Goal: Task Accomplishment & Management: Manage account settings

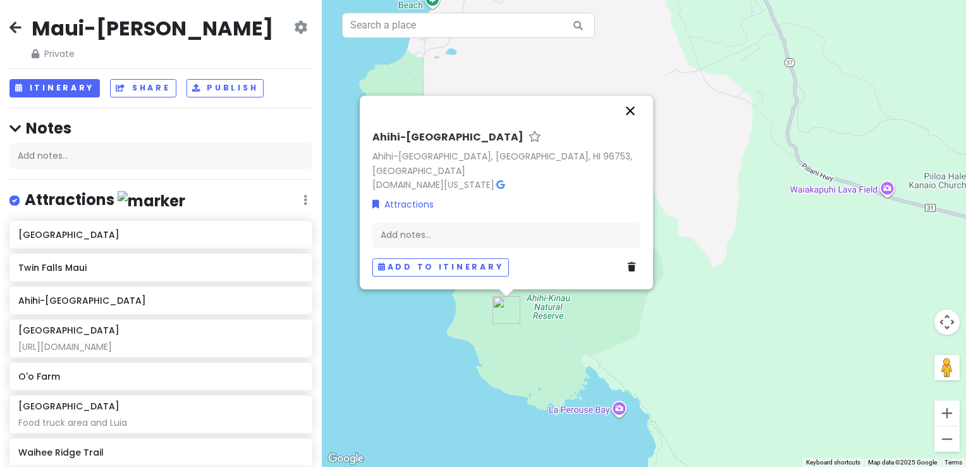
scroll to position [516, 0]
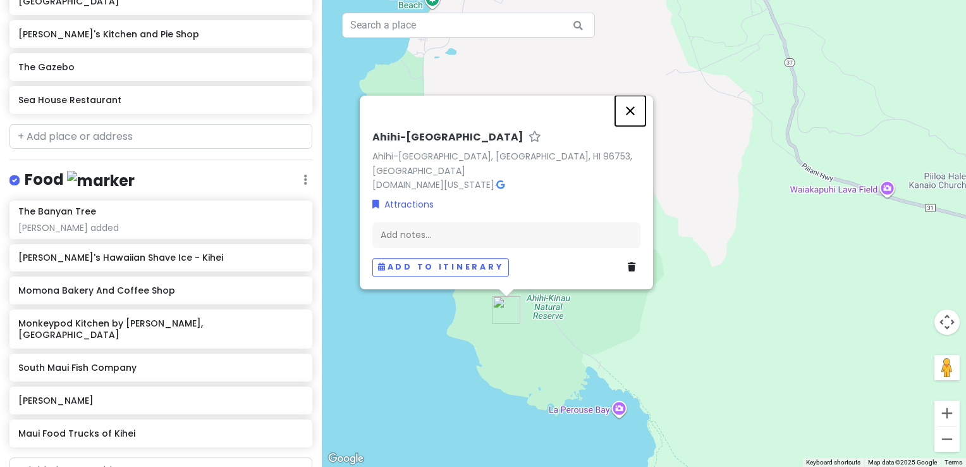
click at [637, 126] on button "Close" at bounding box center [630, 110] width 30 height 30
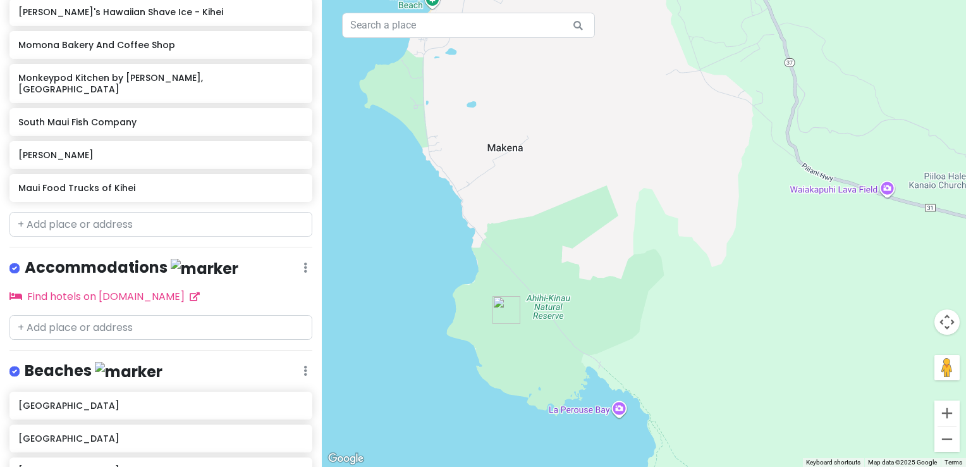
scroll to position [706, 0]
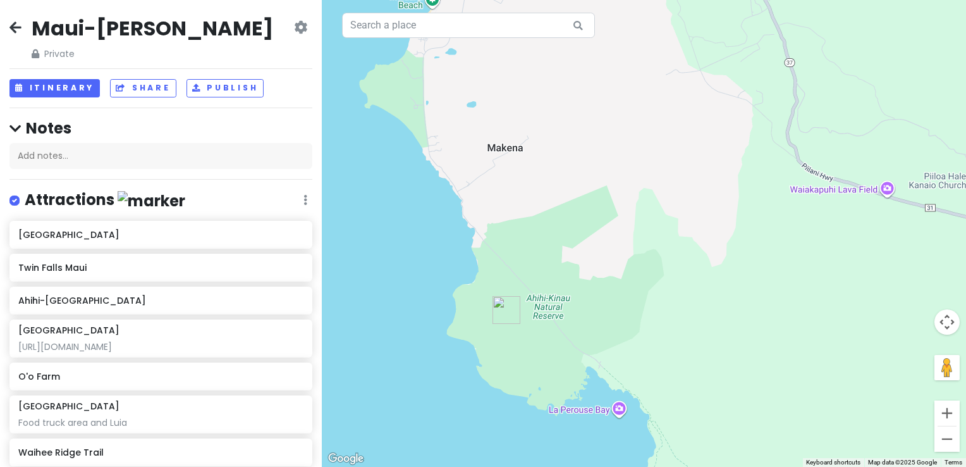
click at [14, 24] on icon at bounding box center [15, 27] width 12 height 10
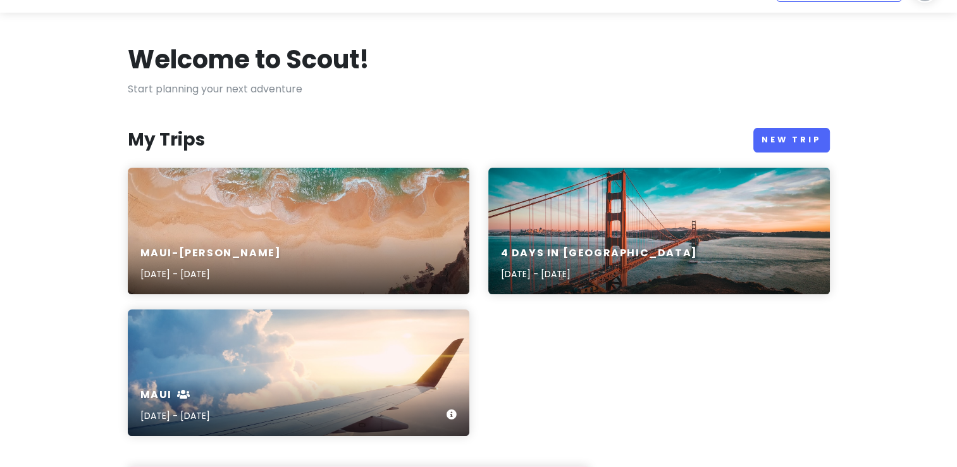
scroll to position [63, 0]
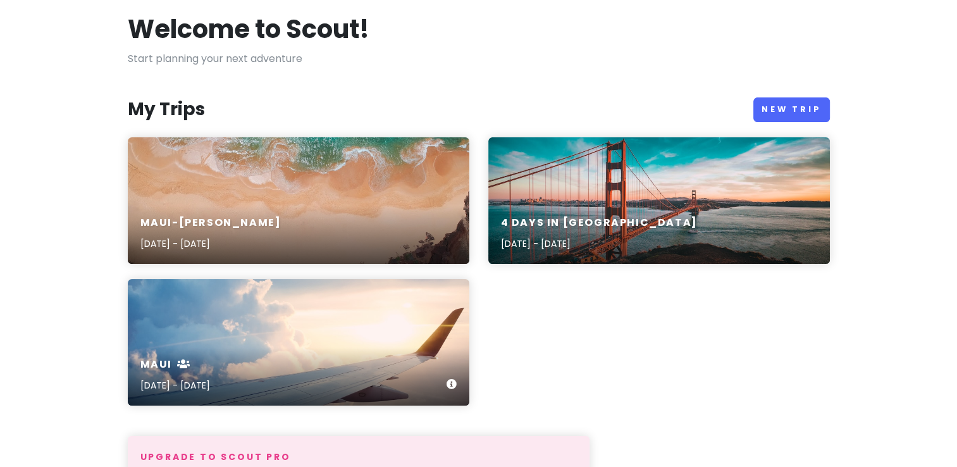
click at [302, 352] on div "maui [DATE] - [DATE]" at bounding box center [298, 375] width 341 height 60
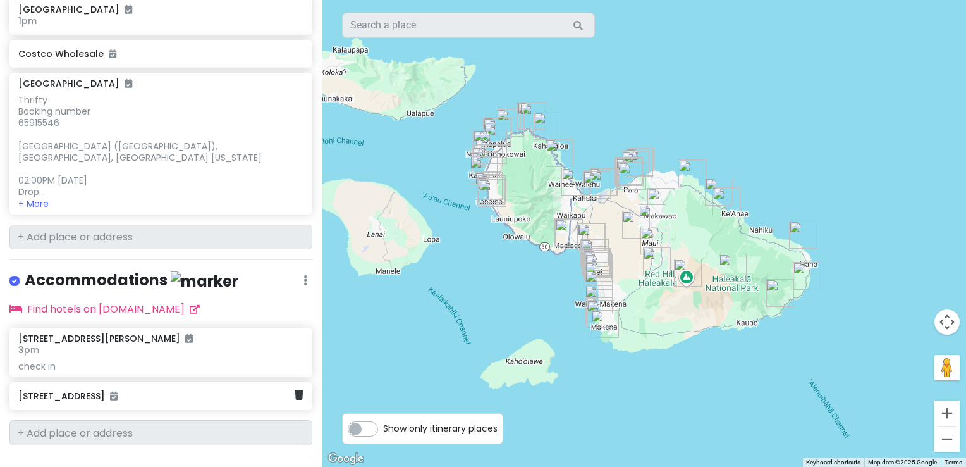
scroll to position [5395, 0]
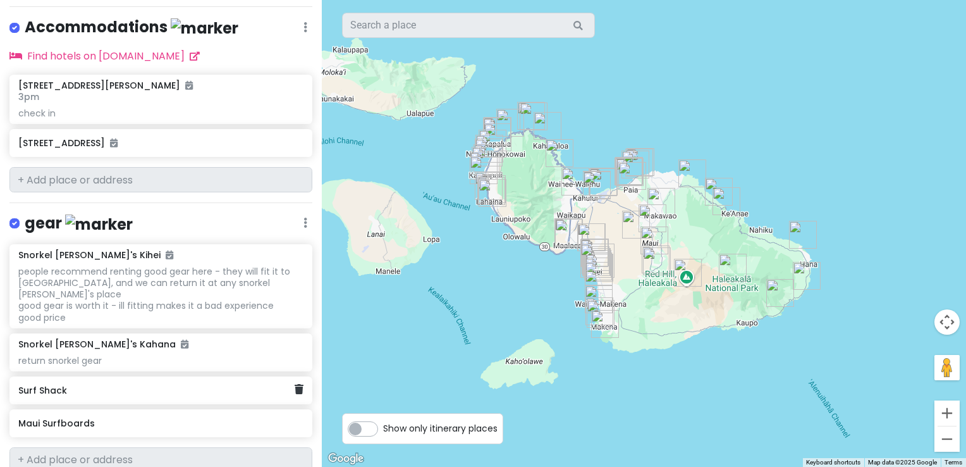
click at [53, 381] on div "Surf Shack" at bounding box center [156, 390] width 276 height 18
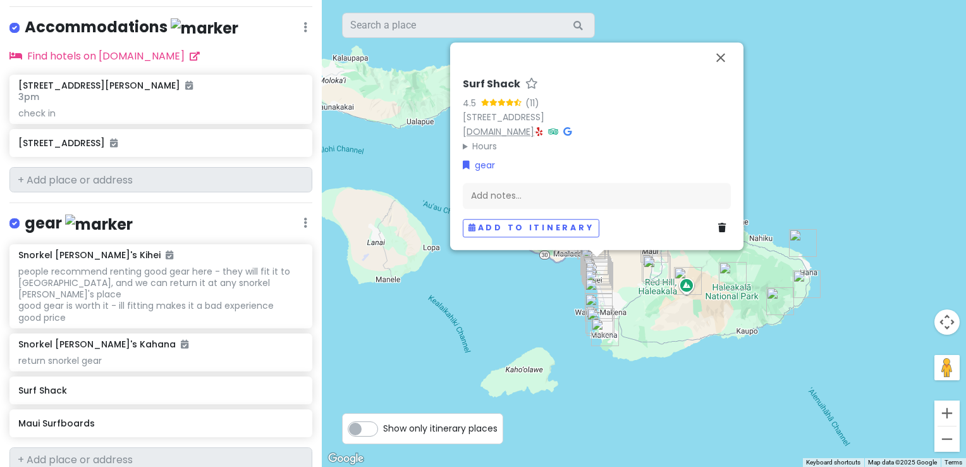
click at [508, 132] on link "[DOMAIN_NAME]" at bounding box center [498, 131] width 71 height 13
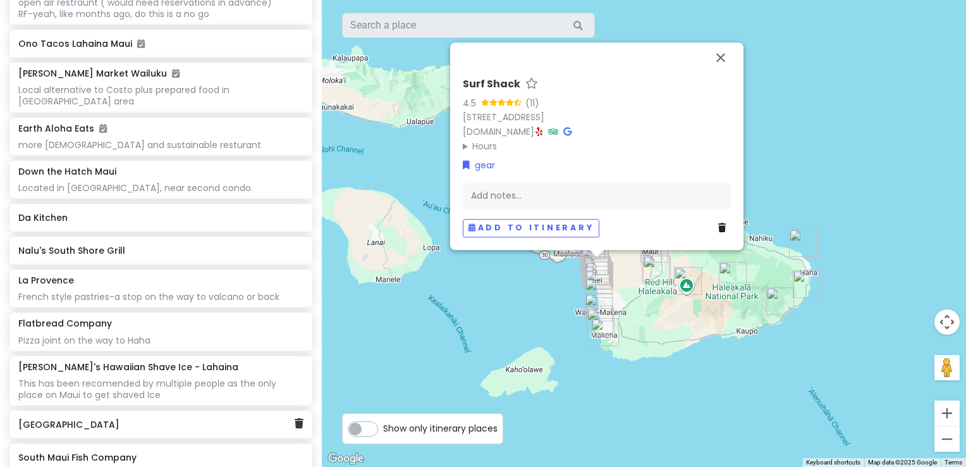
scroll to position [4510, 0]
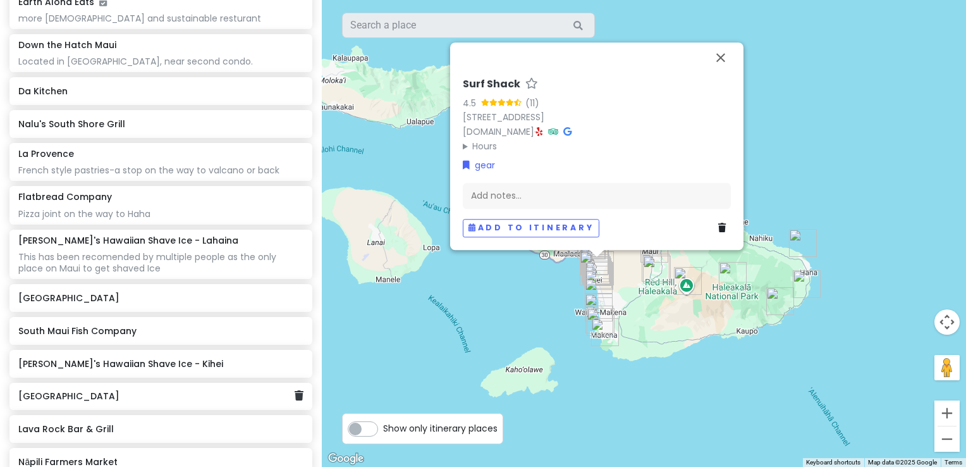
click at [77, 388] on div "[GEOGRAPHIC_DATA]" at bounding box center [156, 397] width 276 height 18
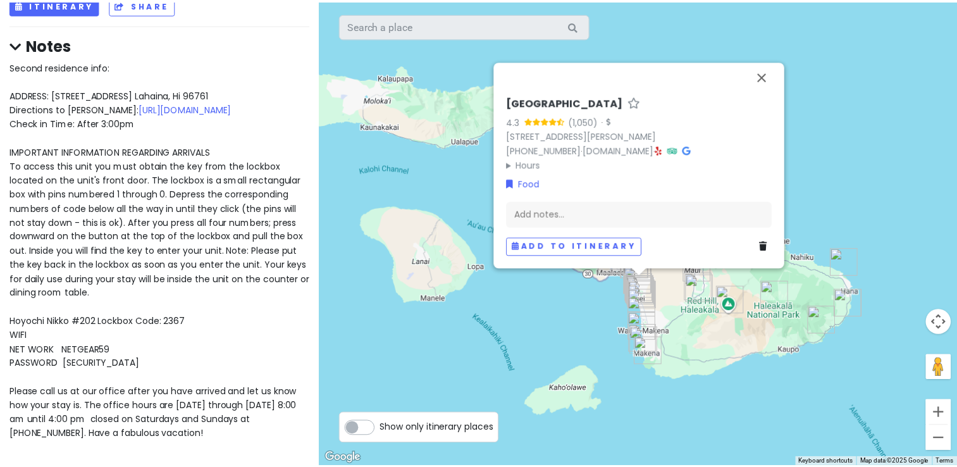
scroll to position [0, 0]
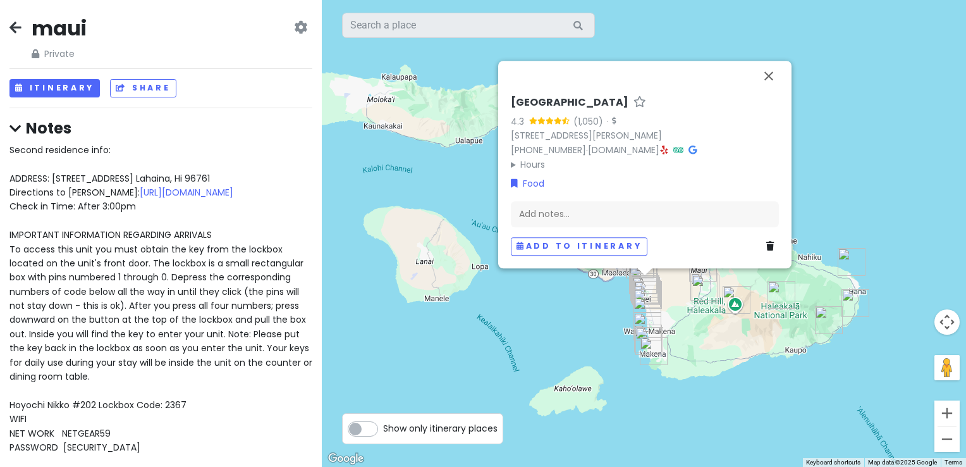
click at [294, 31] on icon at bounding box center [300, 27] width 13 height 10
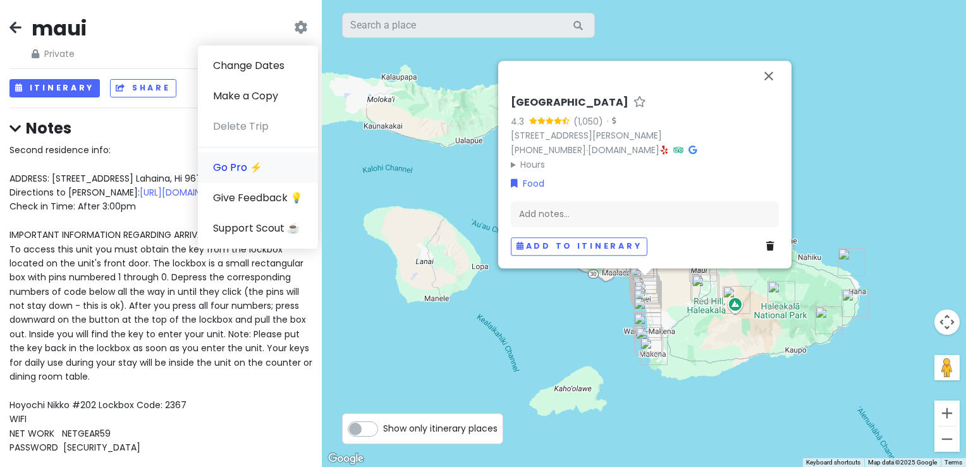
click at [222, 171] on link "Go Pro ⚡️" at bounding box center [258, 167] width 120 height 30
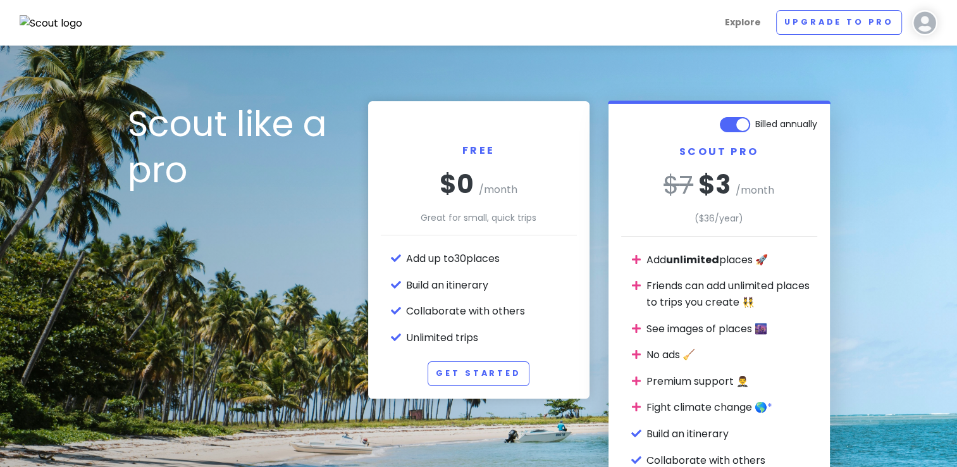
click at [755, 127] on label "Billed annually" at bounding box center [786, 121] width 62 height 15
click at [809, 122] on input "Billed annually" at bounding box center [813, 118] width 8 height 8
checkbox input "false"
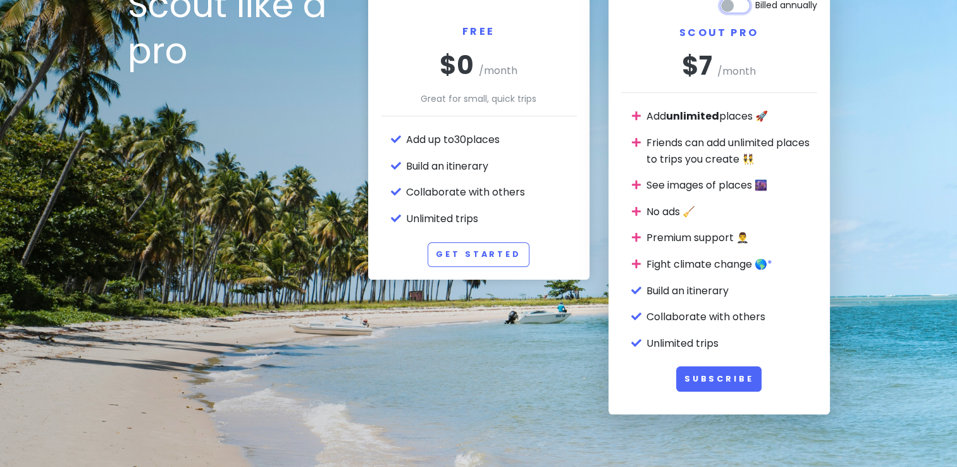
scroll to position [126, 0]
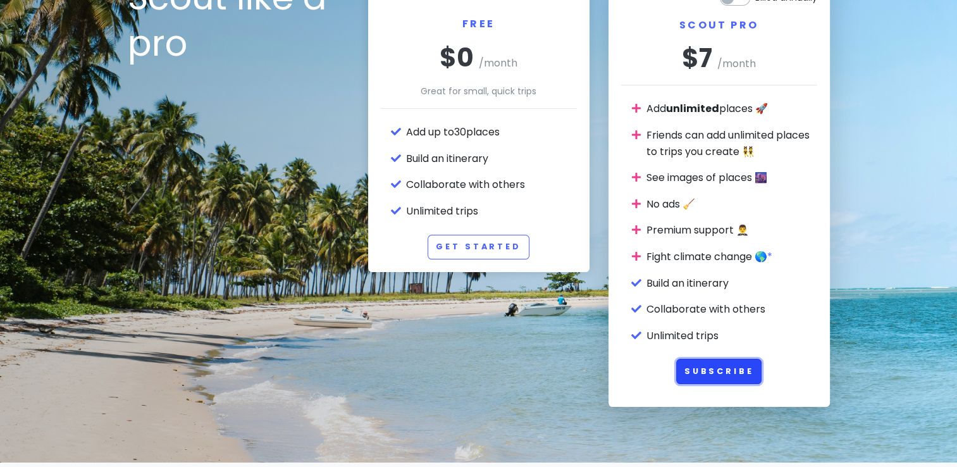
click at [731, 369] on button "Subscribe" at bounding box center [719, 371] width 86 height 25
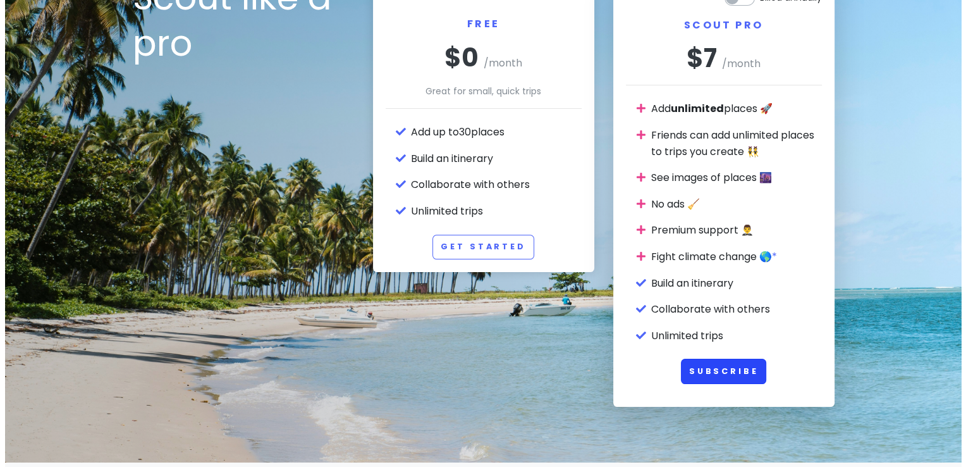
scroll to position [0, 0]
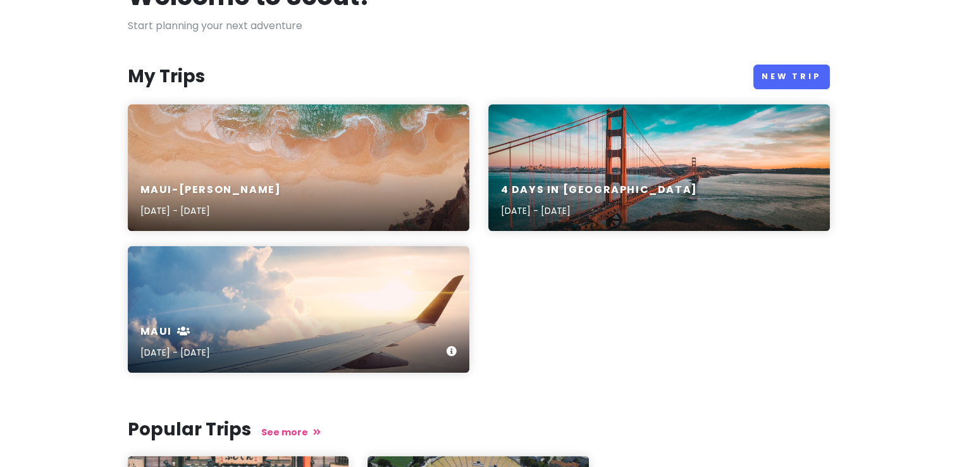
scroll to position [126, 0]
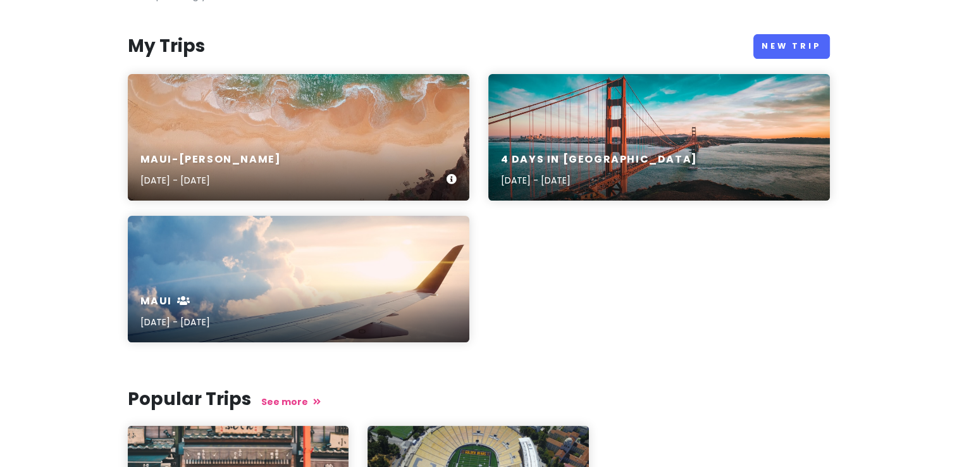
click at [276, 171] on div "Maui-Kihei Trip Sep 28, 2025 - Oct 12, 2025" at bounding box center [298, 170] width 341 height 60
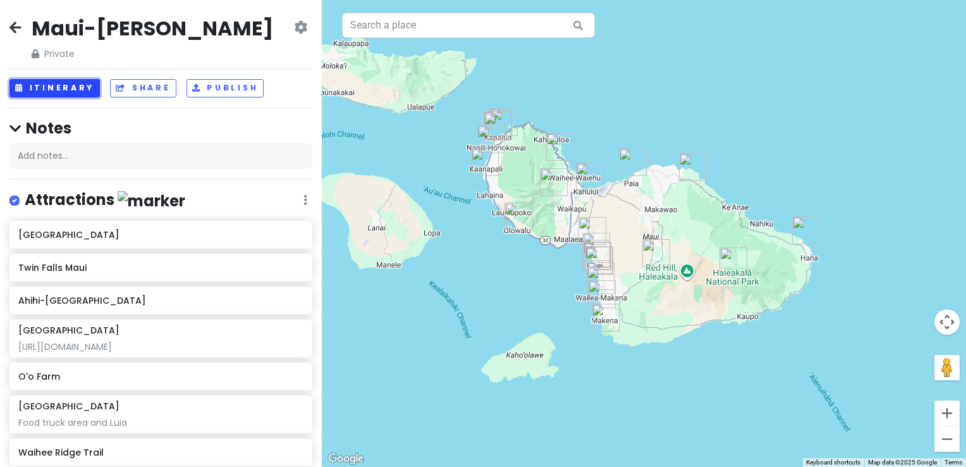
click at [68, 87] on button "Itinerary" at bounding box center [54, 88] width 90 height 18
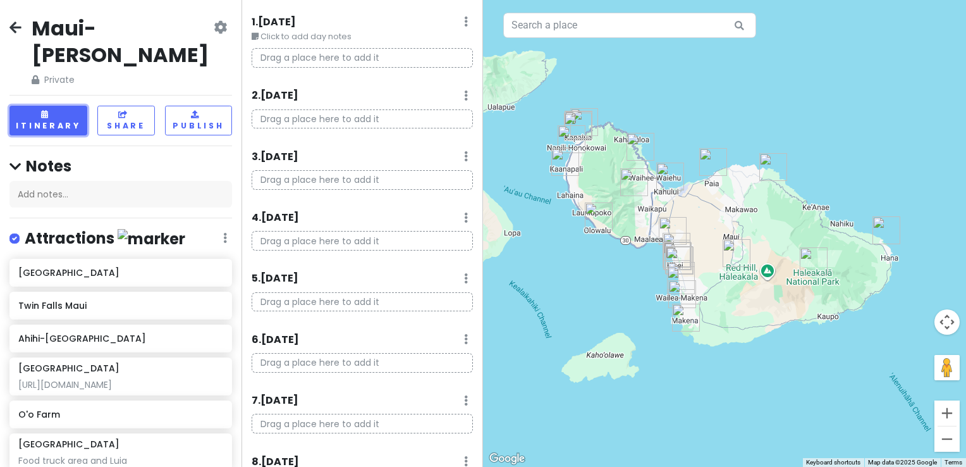
scroll to position [63, 0]
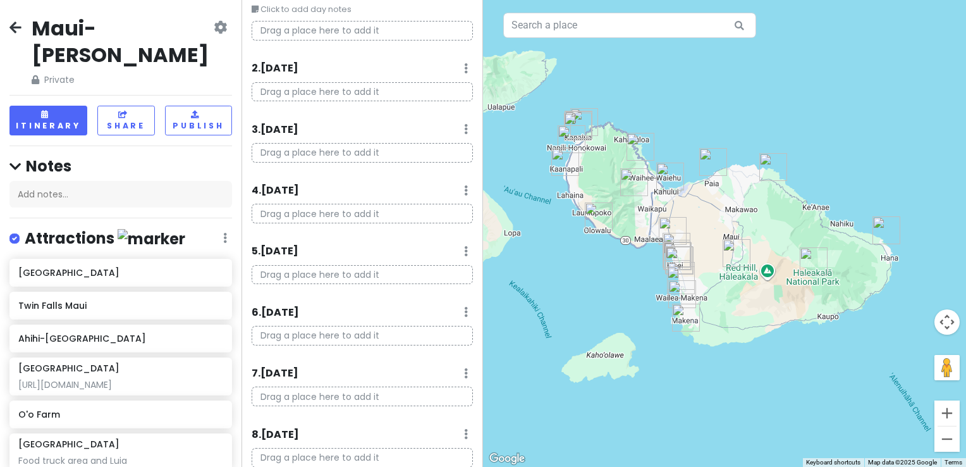
click at [348, 267] on p "Drag a place here to add it" at bounding box center [362, 275] width 221 height 20
click at [346, 276] on p "Drag a place here to add it" at bounding box center [362, 275] width 221 height 20
click at [374, 269] on p "Drag a place here to add it" at bounding box center [362, 275] width 221 height 20
click at [357, 274] on p "Drag a place here to add it" at bounding box center [362, 275] width 221 height 20
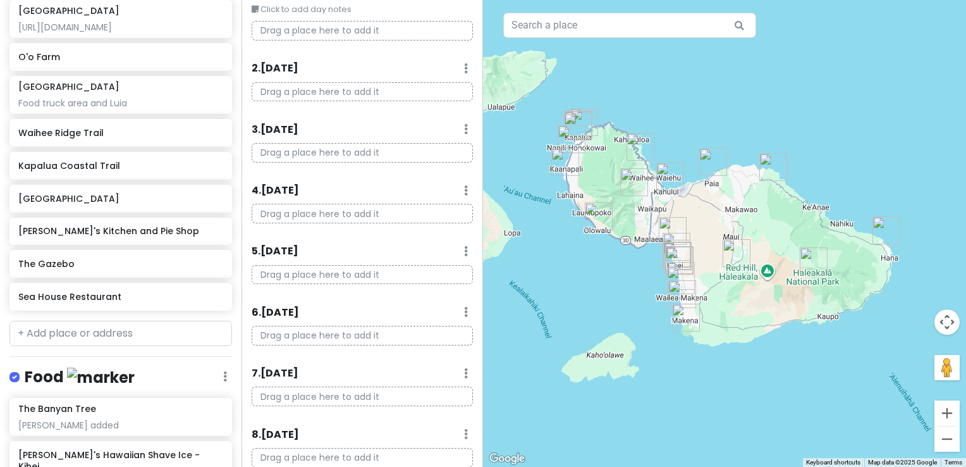
scroll to position [379, 0]
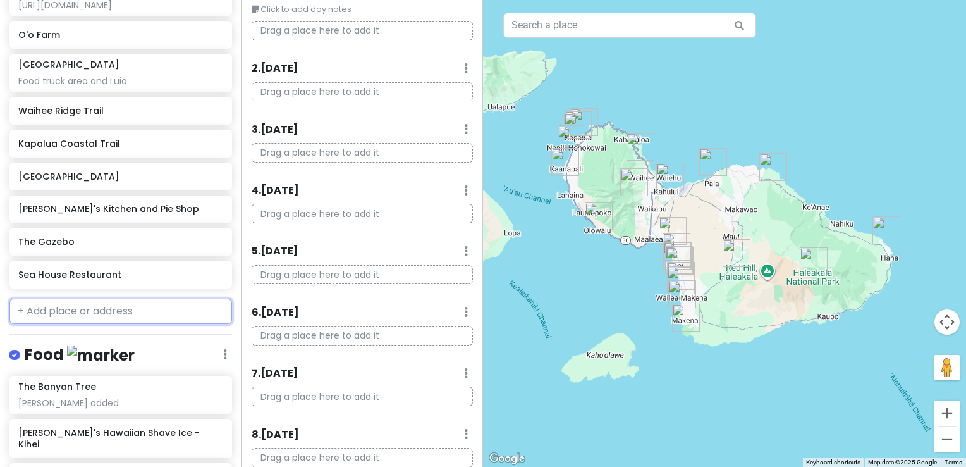
click at [93, 308] on input "text" at bounding box center [120, 310] width 223 height 25
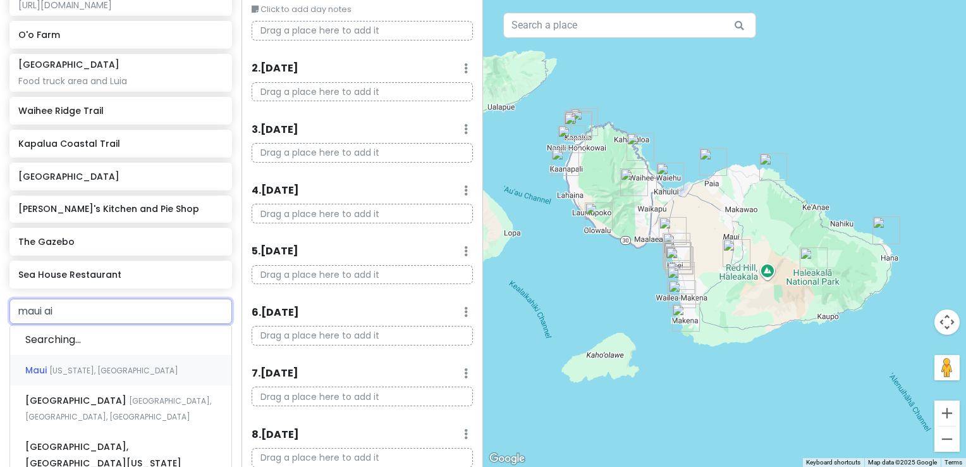
type input "maui air"
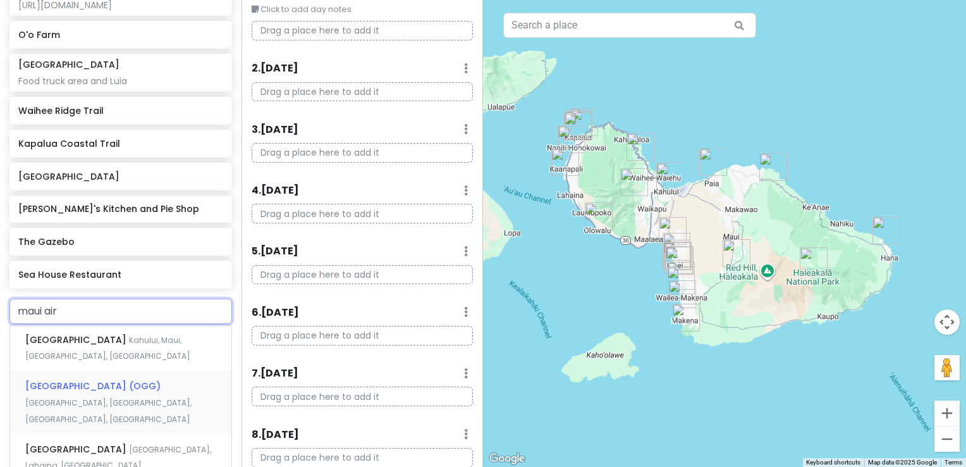
click at [82, 379] on span "Kahului Airport (OGG)" at bounding box center [92, 385] width 135 height 13
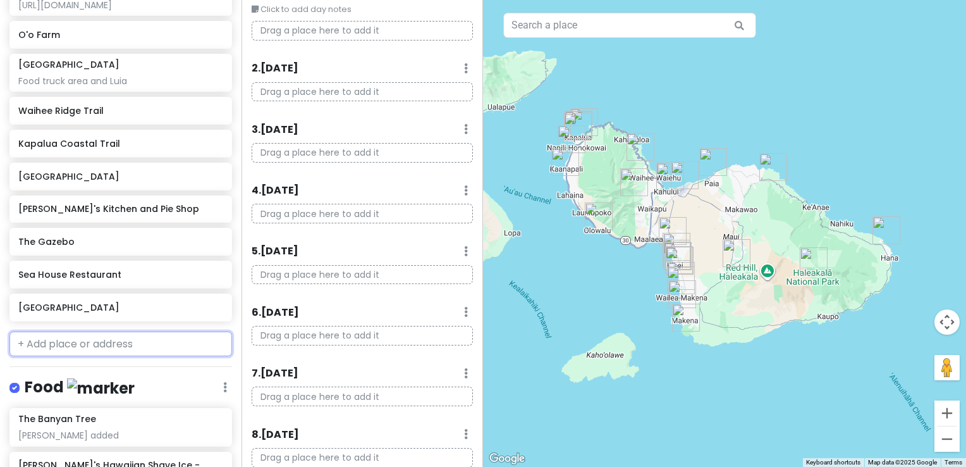
scroll to position [412, 0]
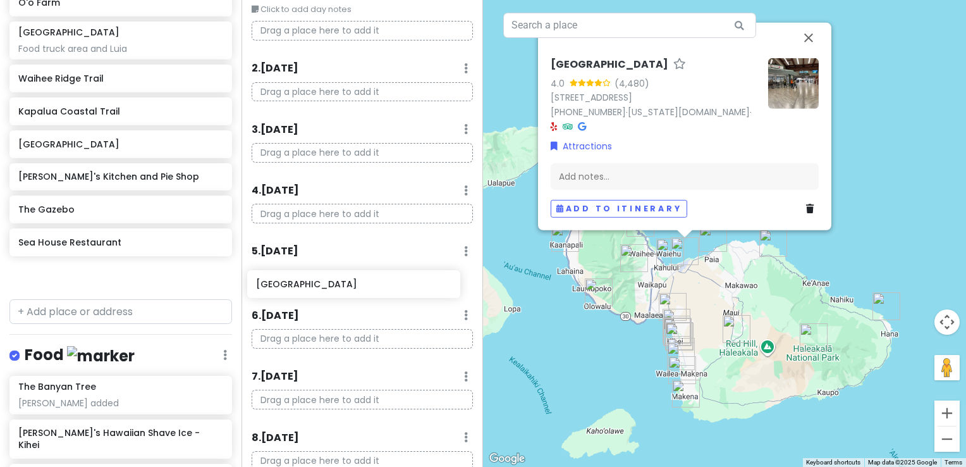
drag, startPoint x: 64, startPoint y: 272, endPoint x: 302, endPoint y: 286, distance: 238.2
click at [302, 286] on div "Maui-Kihei Trip Private Change Dates Make a Copy Delete Trip Give Feedback 💡 Su…" at bounding box center [483, 233] width 966 height 467
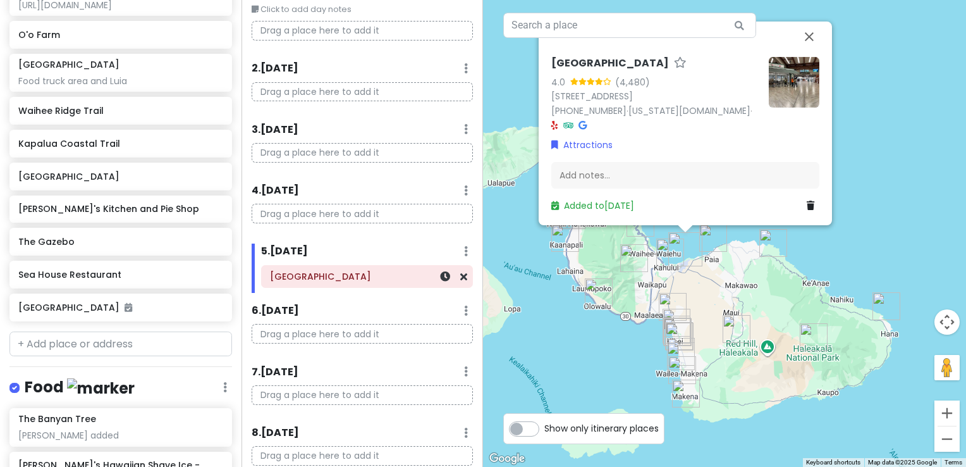
scroll to position [379, 0]
click at [425, 279] on div at bounding box center [446, 276] width 42 height 21
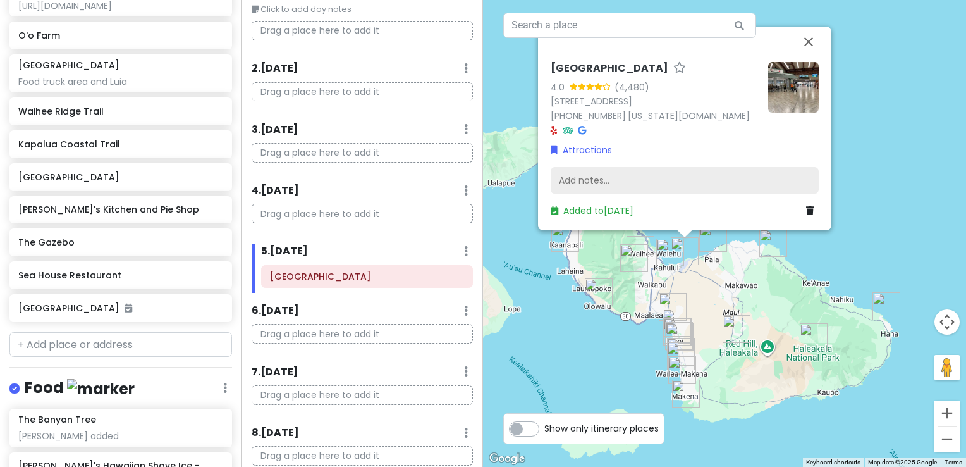
click at [604, 176] on div "Add notes..." at bounding box center [685, 180] width 268 height 27
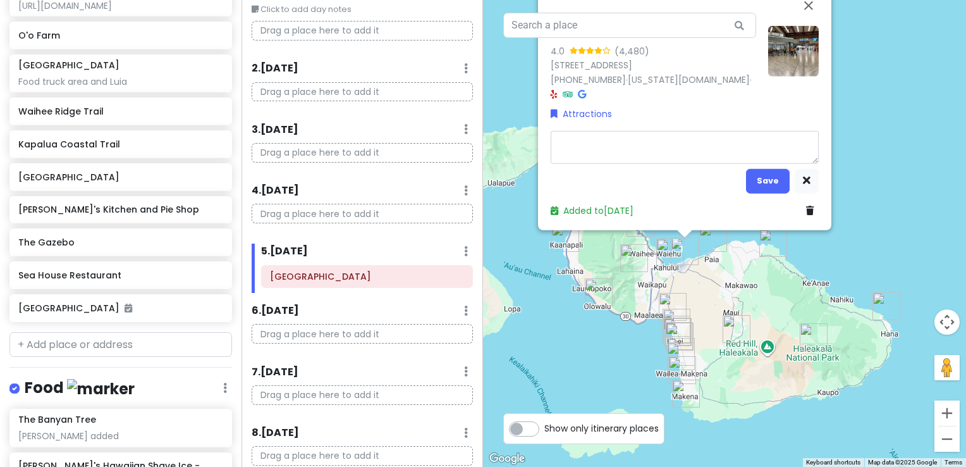
type textarea "x"
type textarea "R"
type textarea "x"
type textarea "Ro"
type textarea "x"
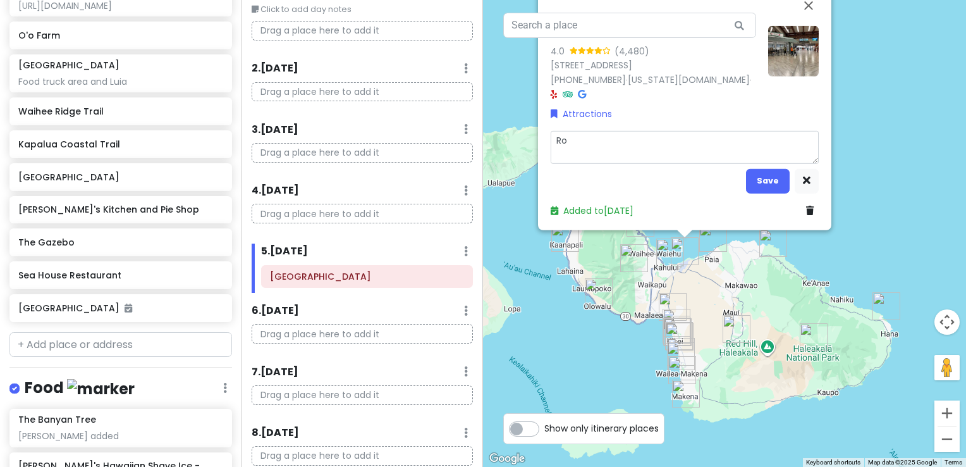
type textarea "Rob"
type textarea "x"
type textarea "Robs"
type textarea "x"
type textarea "Robs"
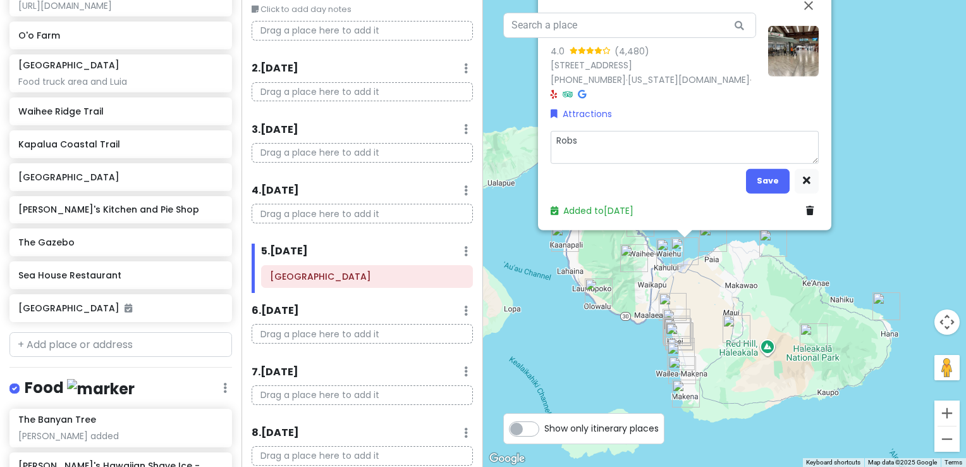
type textarea "x"
type textarea "Robs f"
type textarea "x"
type textarea "Robs fl"
type textarea "x"
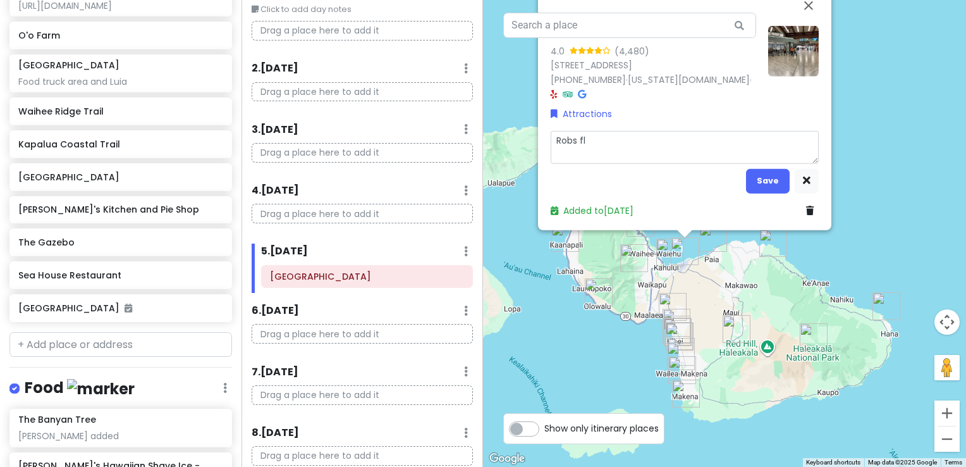
type textarea "Robs fli"
type textarea "x"
type textarea "Robs flig"
type textarea "x"
type textarea "Robs fligh"
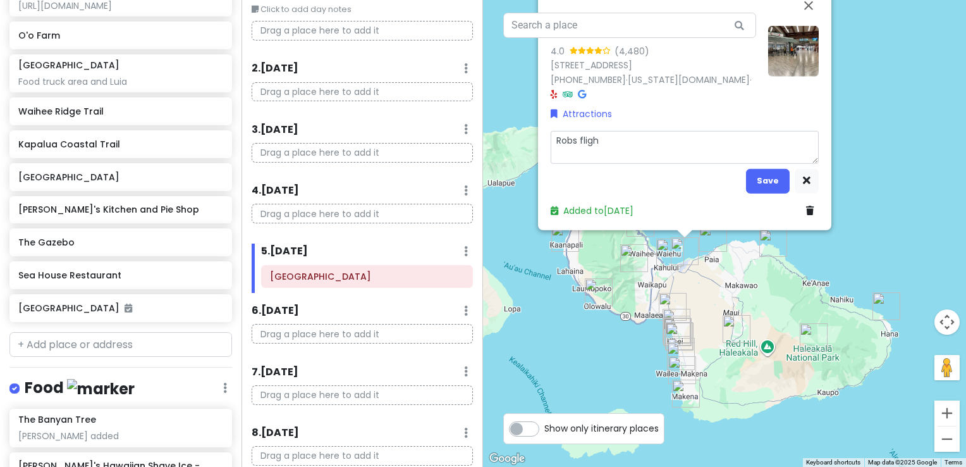
type textarea "x"
type textarea "Robs flight"
type textarea "x"
type textarea "Robs flight"
type textarea "x"
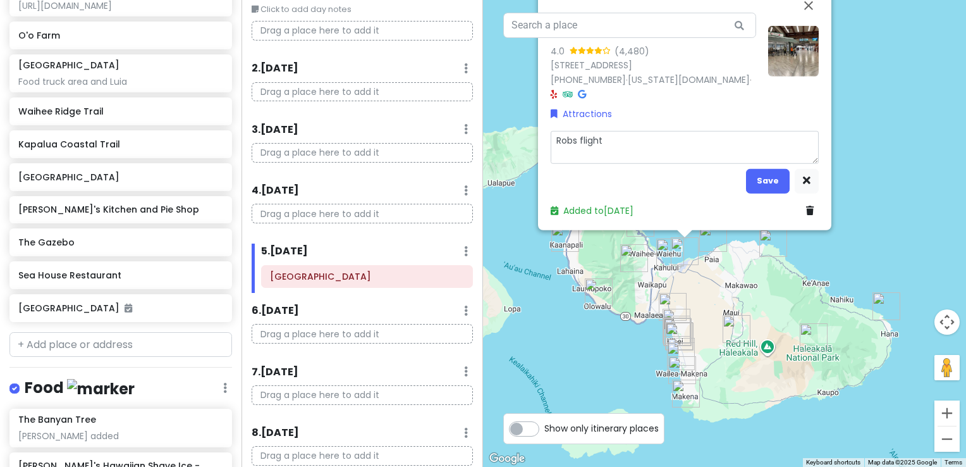
type textarea "Robs flight i"
type textarea "x"
type textarea "Robs flight in"
type textarea "x"
type textarea "Robs flight inf"
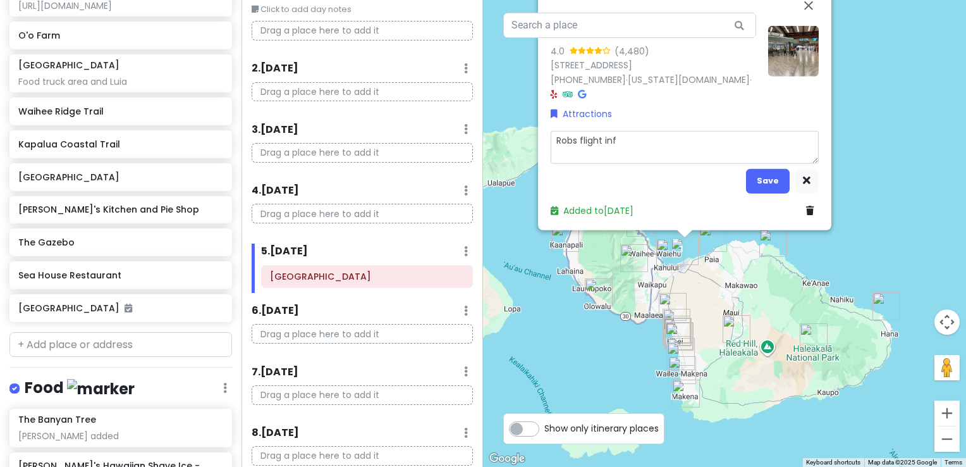
type textarea "x"
type textarea "Robs flight info"
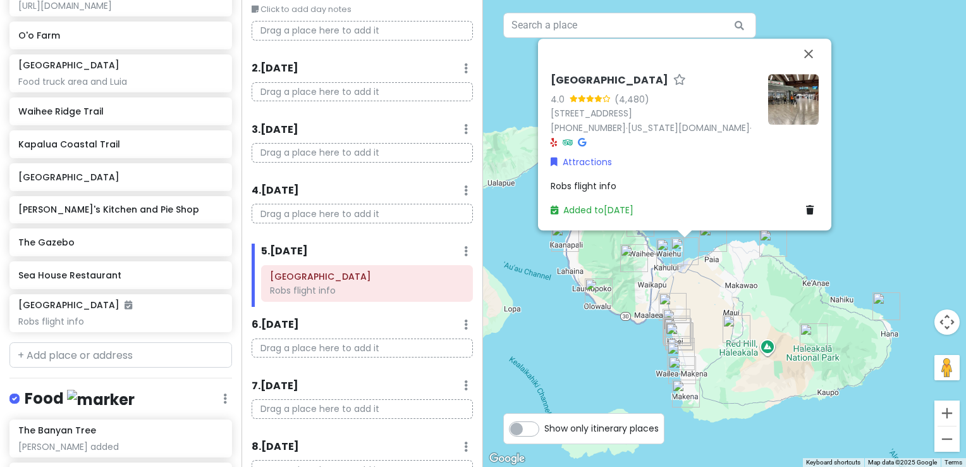
scroll to position [390, 0]
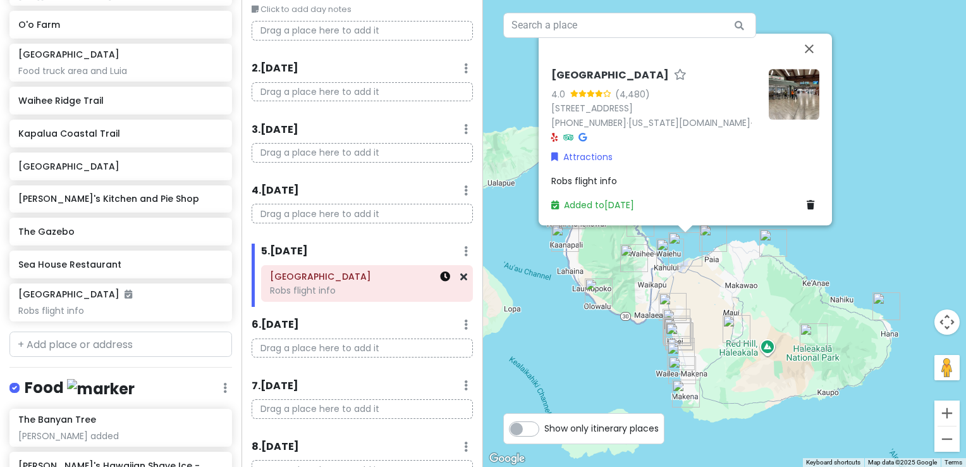
click at [440, 280] on icon at bounding box center [445, 276] width 10 height 10
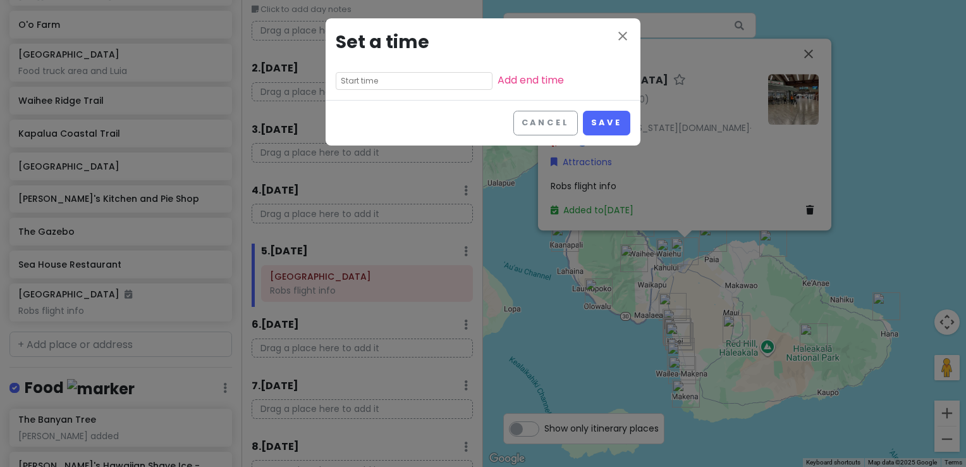
click at [394, 87] on input "text" at bounding box center [414, 81] width 157 height 18
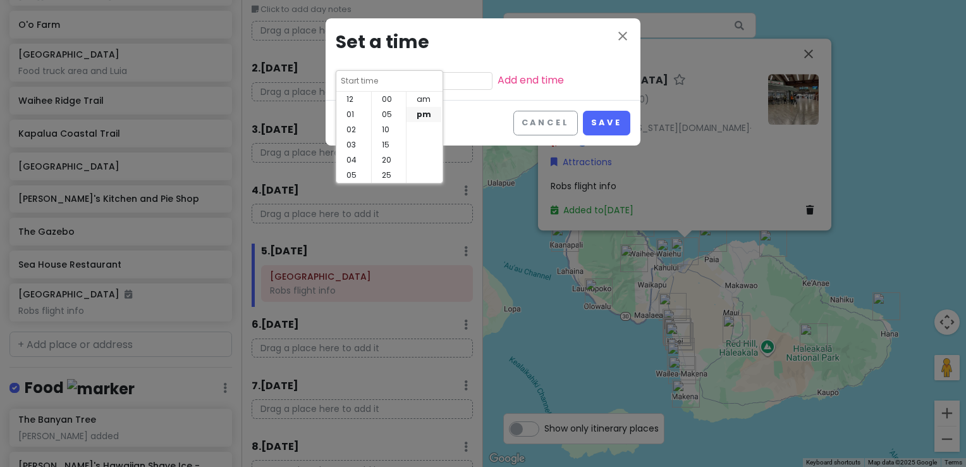
scroll to position [91, 0]
click at [354, 145] on li "09" at bounding box center [353, 144] width 35 height 15
type input "9:55 pm"
click at [383, 144] on li "45" at bounding box center [389, 144] width 34 height 15
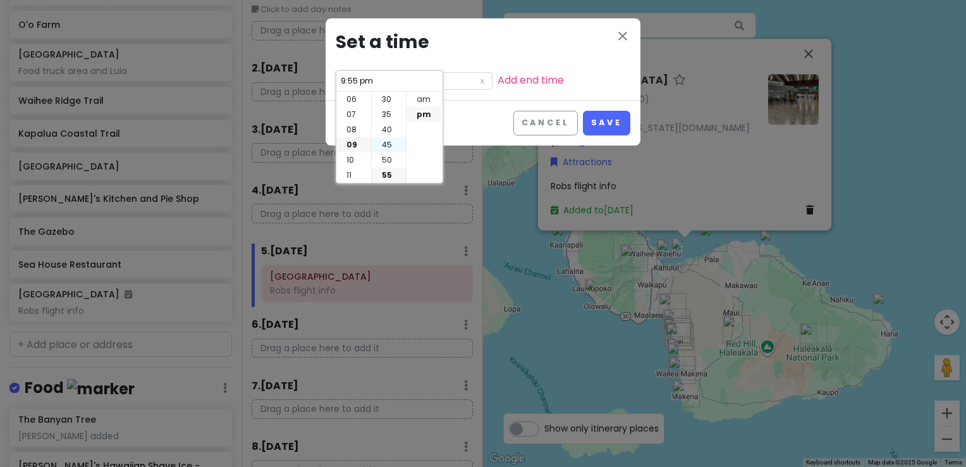
type input "9:45 pm"
click at [421, 111] on li "pm" at bounding box center [424, 114] width 35 height 15
click at [601, 123] on button "Save" at bounding box center [606, 123] width 47 height 25
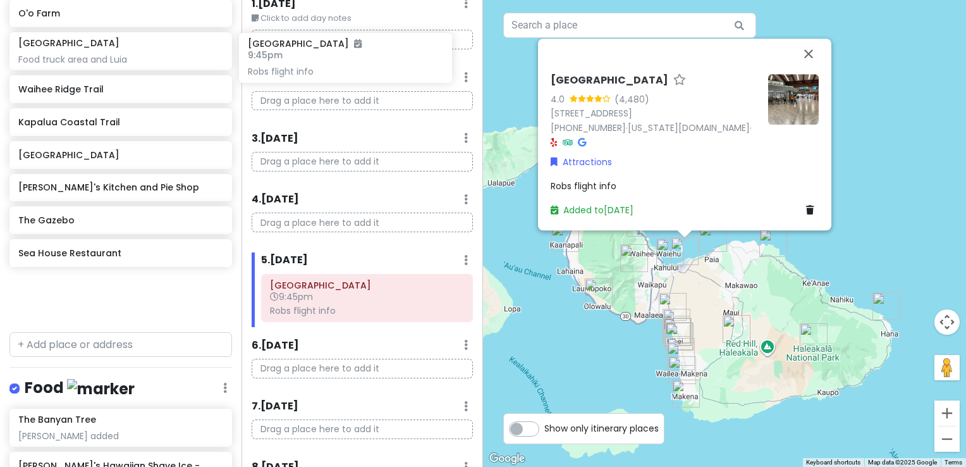
scroll to position [0, 0]
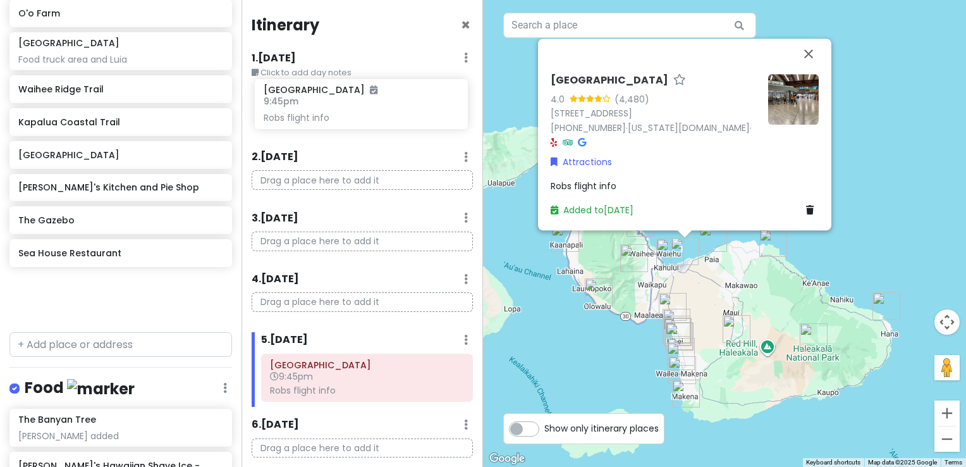
drag, startPoint x: 56, startPoint y: 288, endPoint x: 302, endPoint y: 100, distance: 309.0
click at [302, 100] on div "Maui-Kihei Trip Private Change Dates Make a Copy Delete Trip Give Feedback 💡 Su…" at bounding box center [483, 233] width 966 height 467
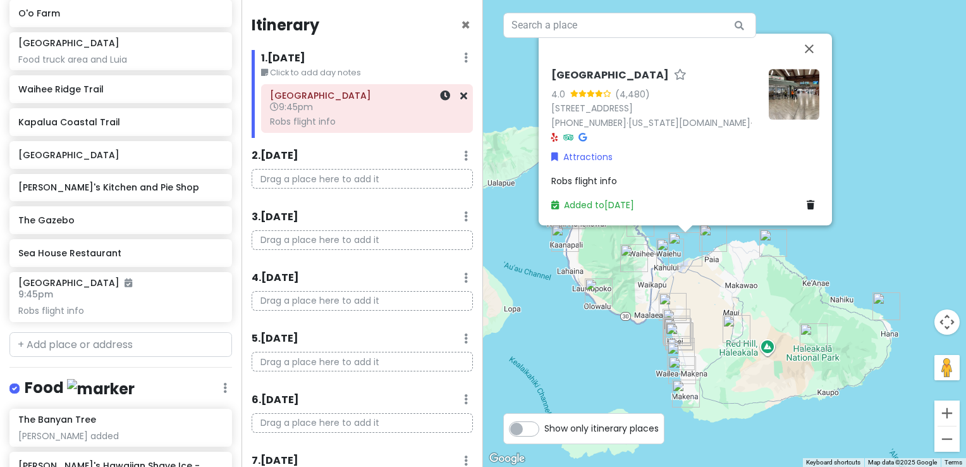
scroll to position [347, 0]
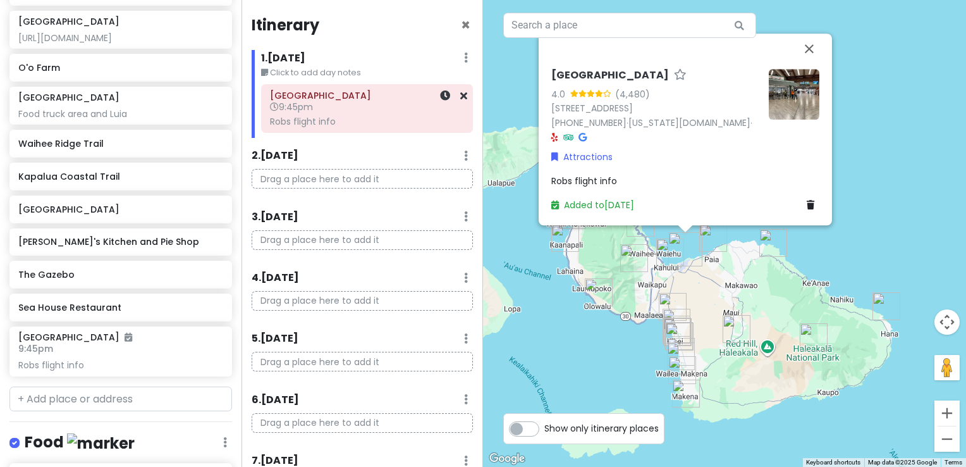
click at [307, 113] on div "Kahului Airport 9:45pm Robs flight info" at bounding box center [367, 108] width 194 height 43
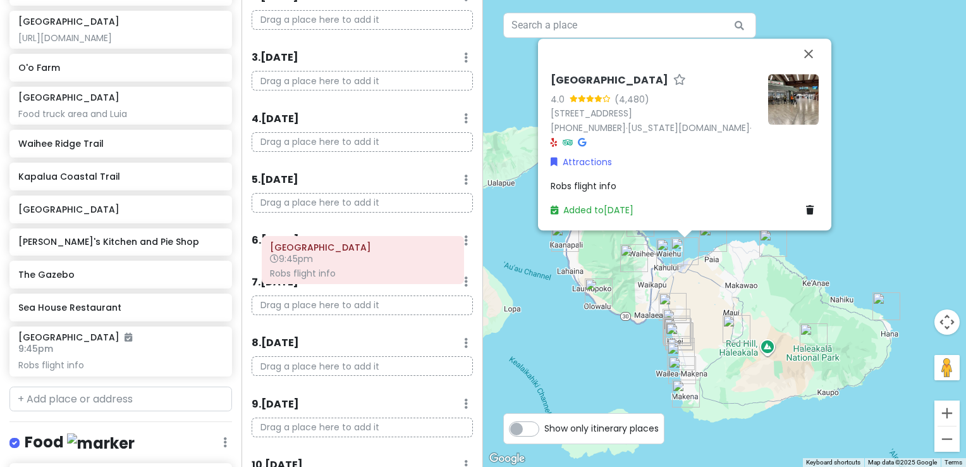
scroll to position [164, 0]
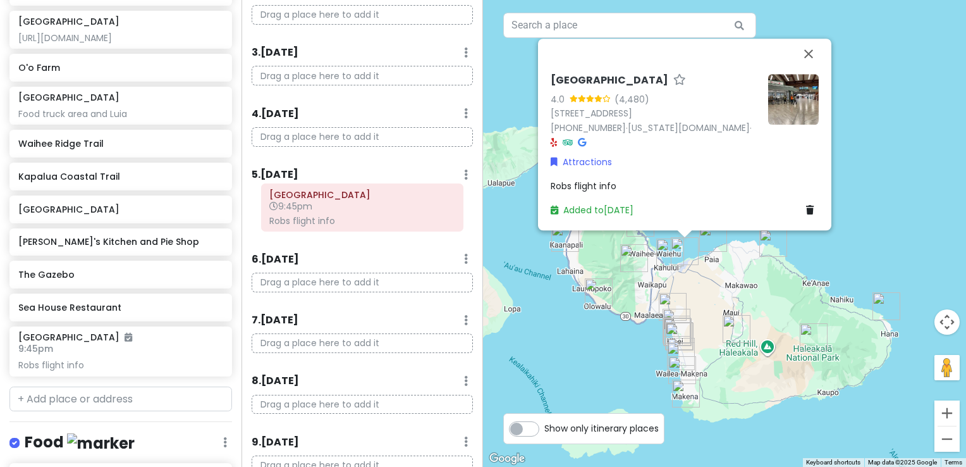
drag, startPoint x: 320, startPoint y: 97, endPoint x: 320, endPoint y: 196, distance: 99.3
click at [320, 196] on div "Itinerary × 1 . Sun 9/28 Edit Day Notes Delete Day Click to add day notes Kahul…" at bounding box center [363, 233] width 242 height 467
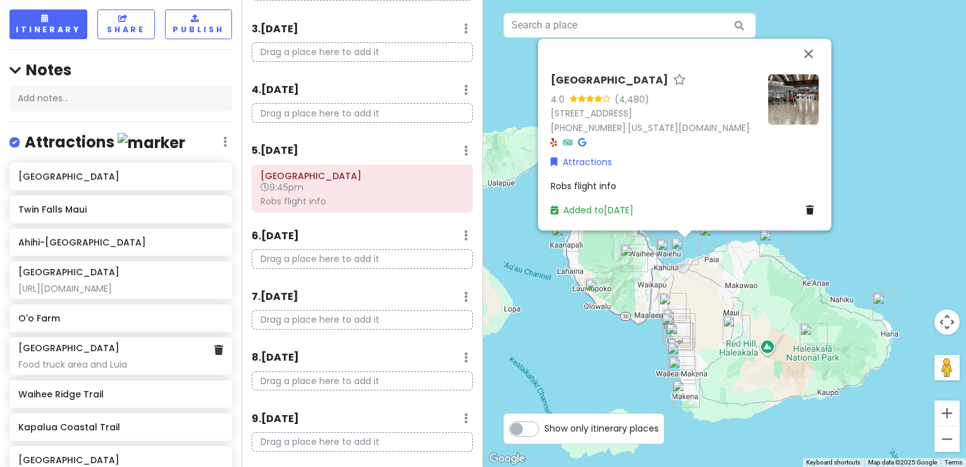
scroll to position [94, 0]
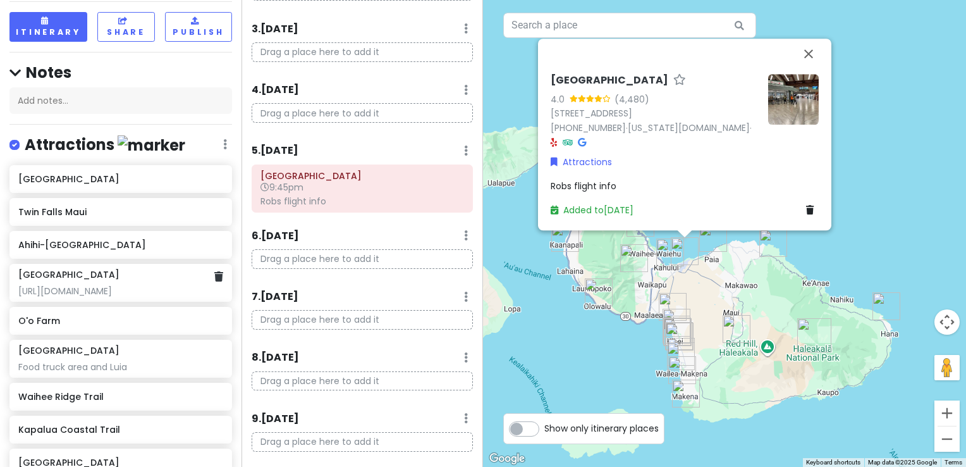
click at [97, 269] on div "Haleakalā National Park https://www.nps.gov/planyourvisit/event-details.htm?id=…" at bounding box center [120, 283] width 204 height 28
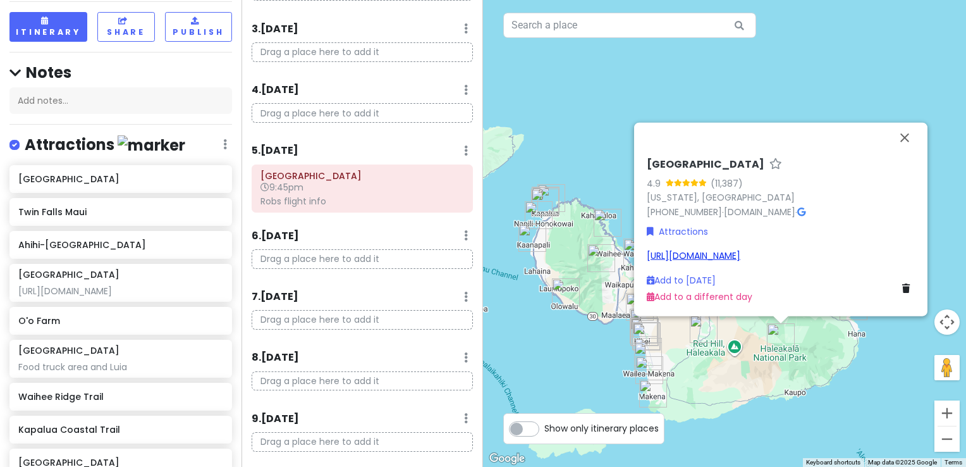
click at [740, 249] on link "[URL][DOMAIN_NAME]" at bounding box center [694, 255] width 94 height 13
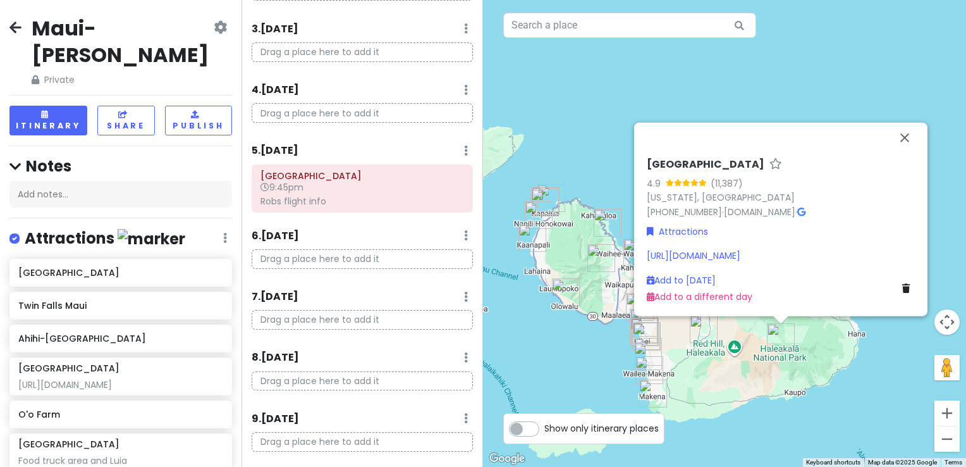
scroll to position [0, 0]
click at [15, 27] on icon at bounding box center [15, 27] width 12 height 10
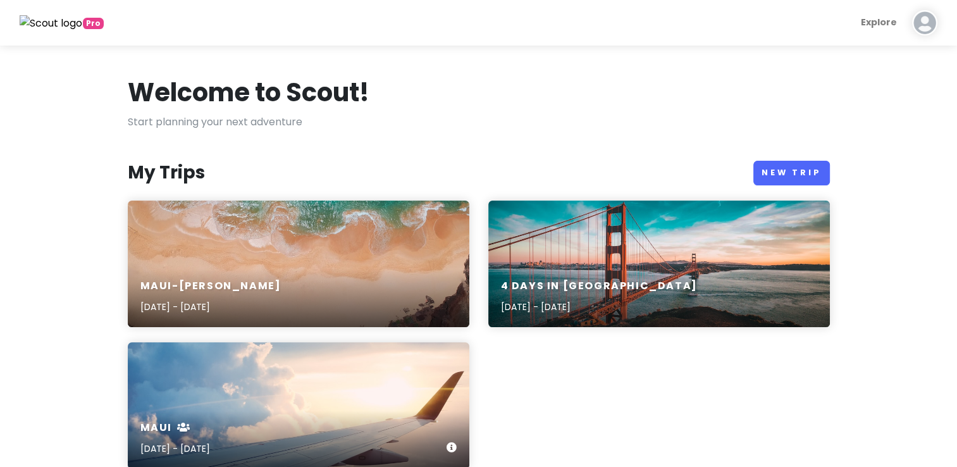
click at [267, 400] on div "maui [DATE] - [DATE]" at bounding box center [298, 405] width 341 height 126
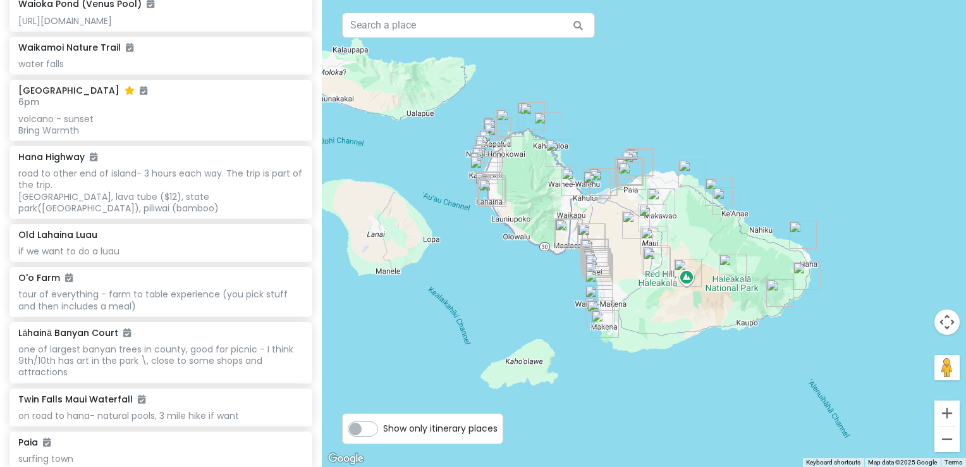
scroll to position [2340, 0]
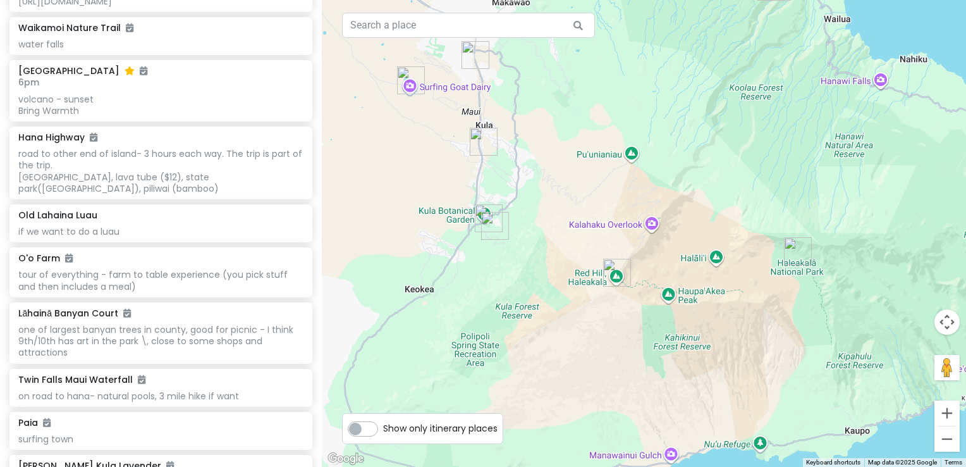
drag, startPoint x: 844, startPoint y: 329, endPoint x: 613, endPoint y: 214, distance: 258.5
click at [613, 214] on div at bounding box center [644, 233] width 644 height 467
click at [795, 251] on img "Haleakalā National Park" at bounding box center [798, 250] width 38 height 38
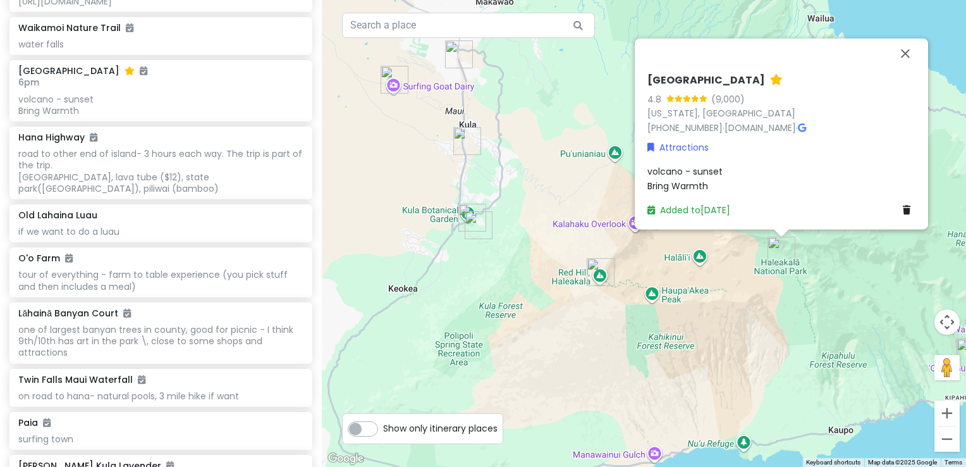
click at [725, 84] on h6 "[GEOGRAPHIC_DATA]" at bounding box center [706, 80] width 118 height 13
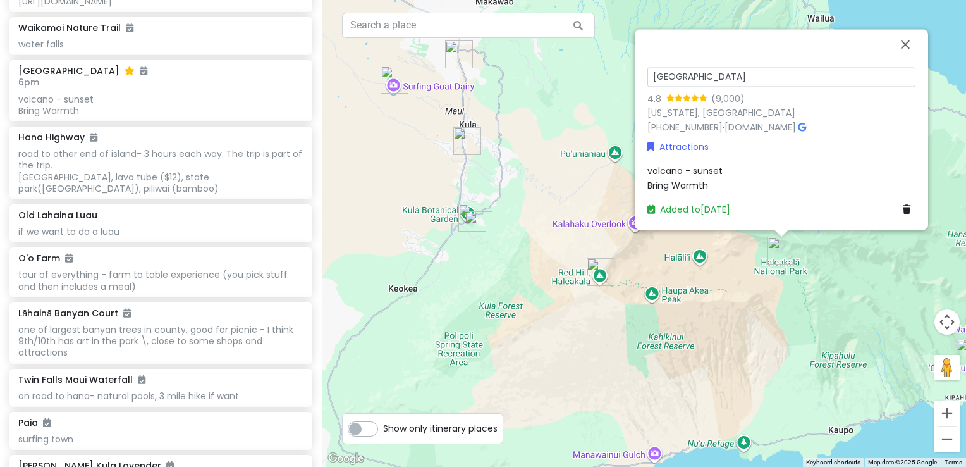
drag, startPoint x: 774, startPoint y: 80, endPoint x: 576, endPoint y: 82, distance: 197.9
click at [576, 82] on div "Haleakalā National Park 4.8 (9,000) Hawaii, USA (808) 572-4400 · www.nps.gov · …" at bounding box center [644, 233] width 644 height 467
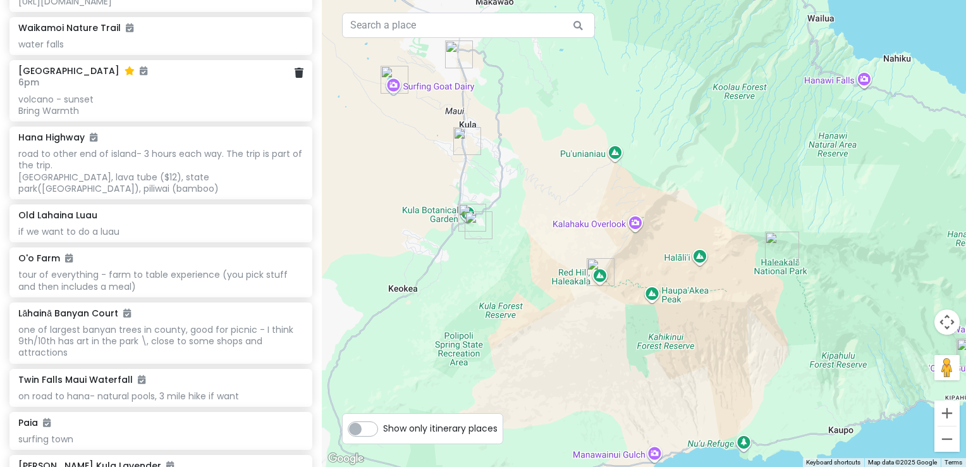
click at [97, 65] on h6 "[GEOGRAPHIC_DATA]" at bounding box center [82, 70] width 129 height 11
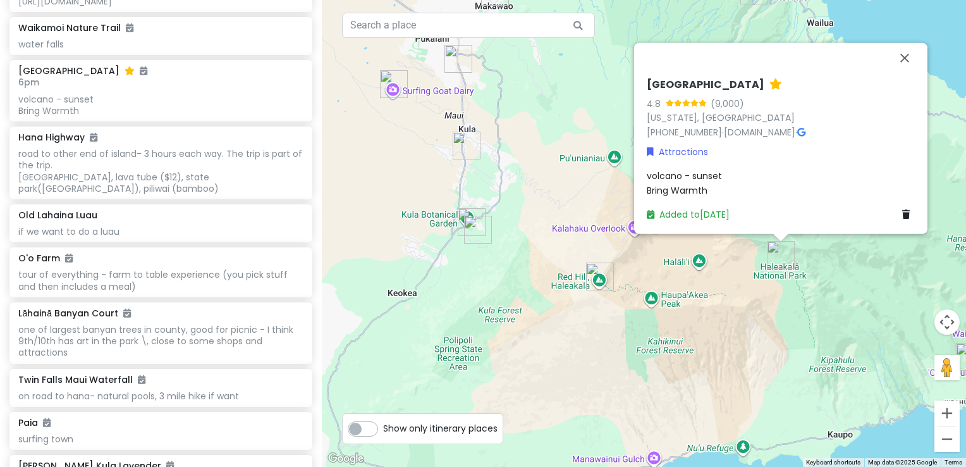
click at [762, 86] on h6 "[GEOGRAPHIC_DATA]" at bounding box center [706, 84] width 118 height 13
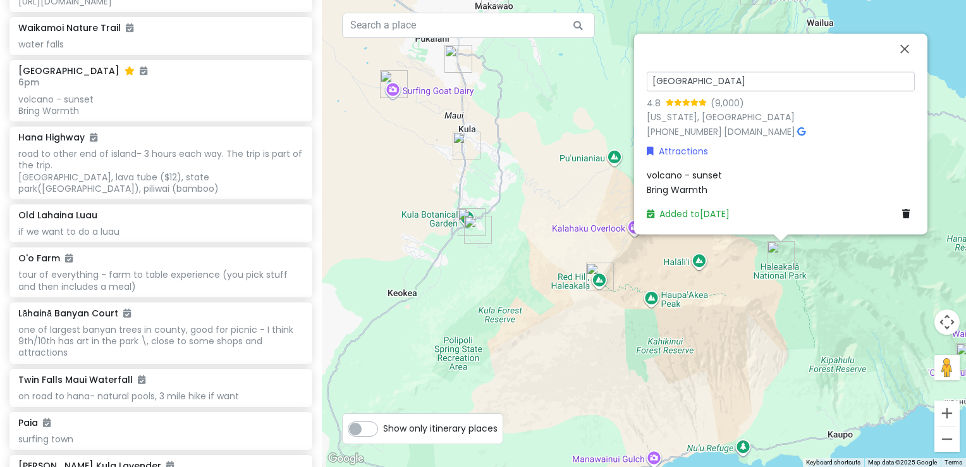
drag, startPoint x: 762, startPoint y: 86, endPoint x: 636, endPoint y: 73, distance: 126.5
click at [636, 73] on div "Haleakalā National Park 4.8 (9,000) Hawaii, USA (808) 572-4400 · www.nps.gov · …" at bounding box center [780, 134] width 293 height 200
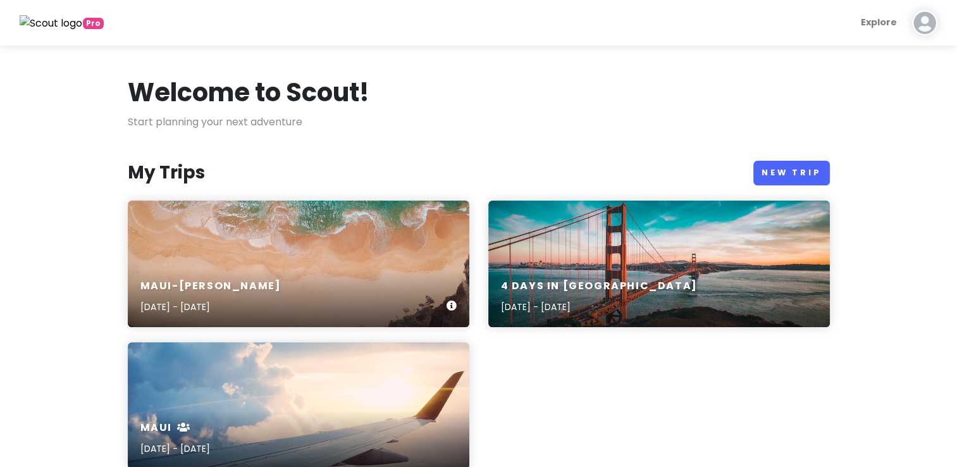
click at [204, 248] on div "Maui-Kihei Trip Sep 28, 2025 - Oct 12, 2025" at bounding box center [298, 263] width 341 height 126
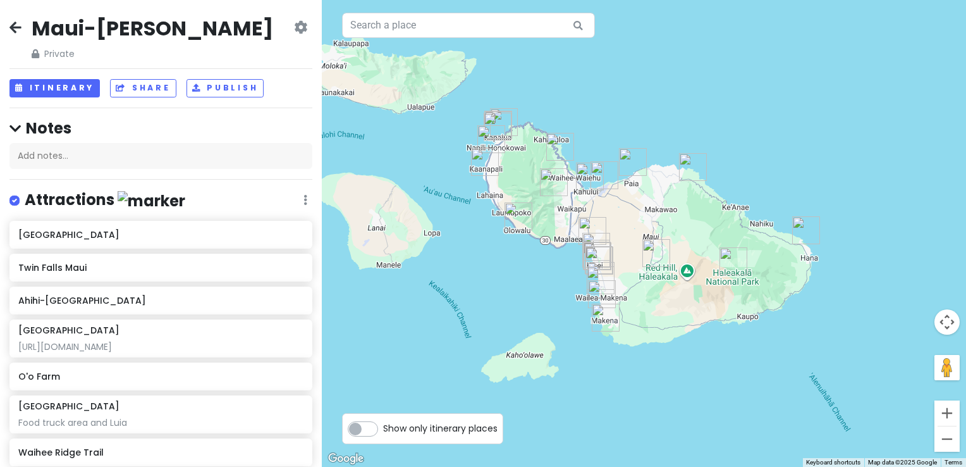
click at [73, 193] on h4 "Attractions" at bounding box center [105, 200] width 161 height 21
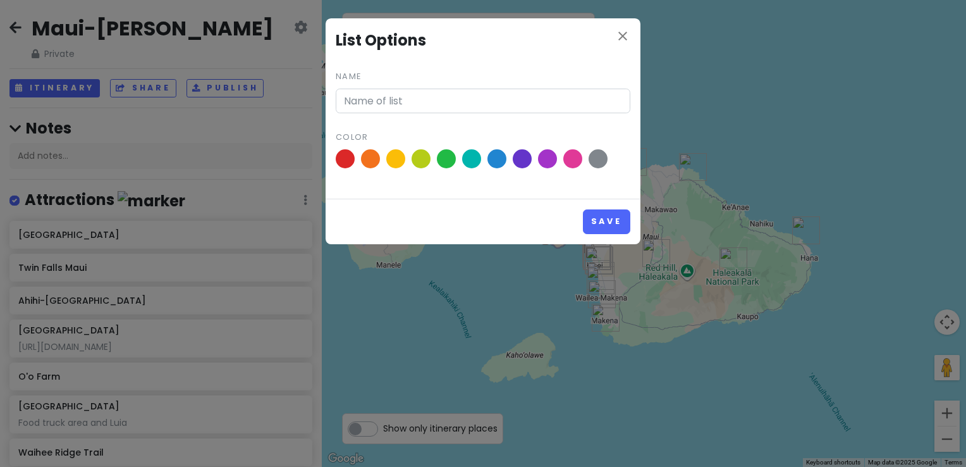
type input "Attractions"
click at [621, 34] on icon "close" at bounding box center [622, 35] width 15 height 15
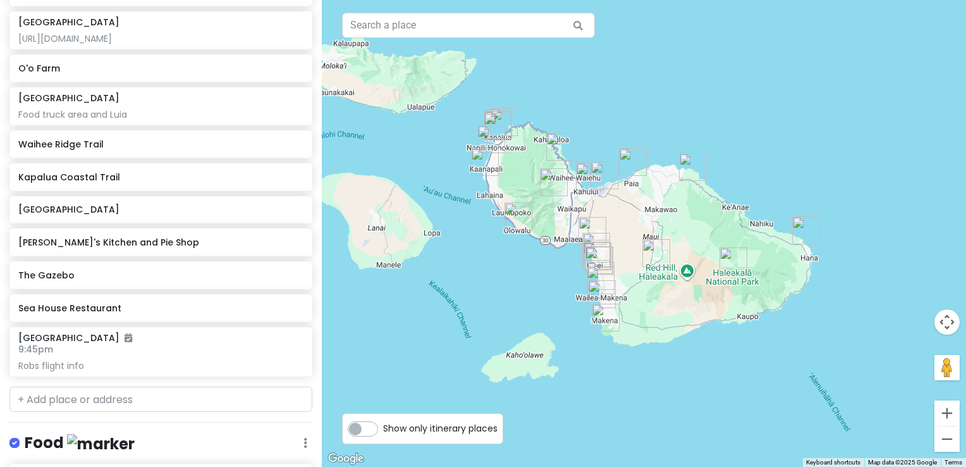
scroll to position [316, 0]
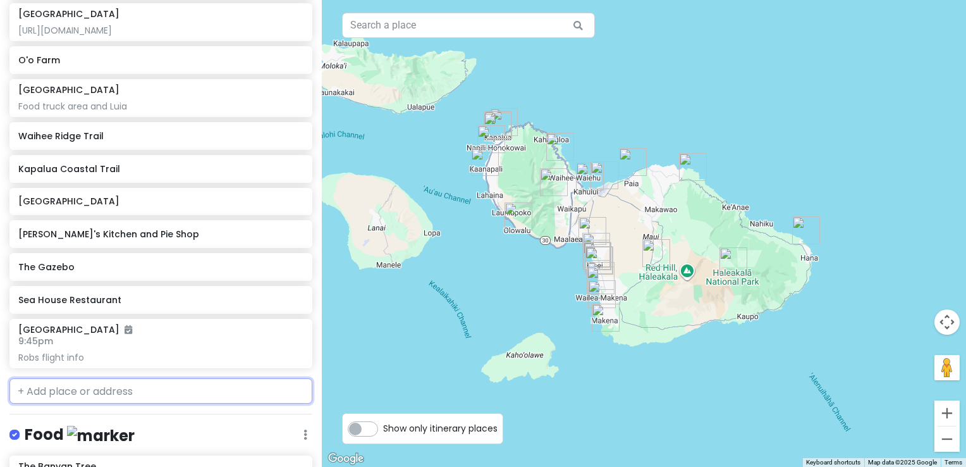
click at [77, 399] on input "text" at bounding box center [160, 390] width 303 height 25
paste input "[GEOGRAPHIC_DATA]"
type input "[GEOGRAPHIC_DATA]"
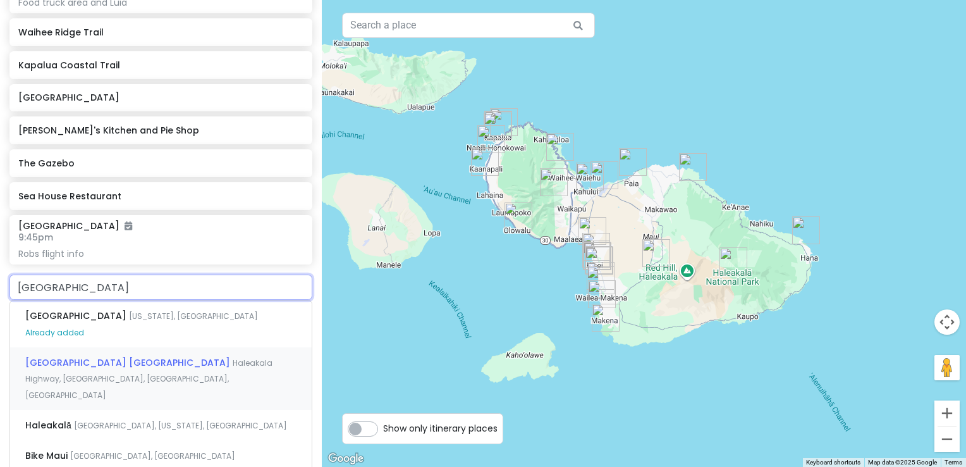
scroll to position [443, 0]
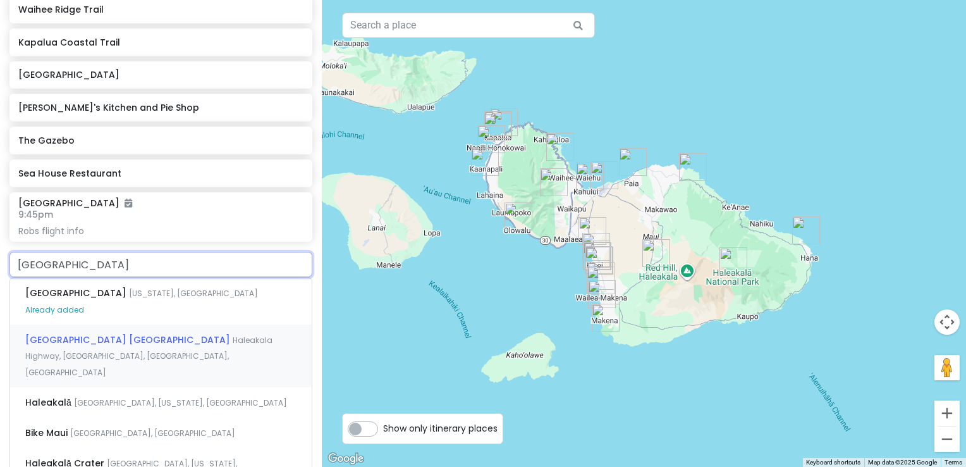
click at [128, 355] on div "Haleakalā National Park Summit District Entrance Station Haleakala Highway, Kul…" at bounding box center [161, 355] width 302 height 63
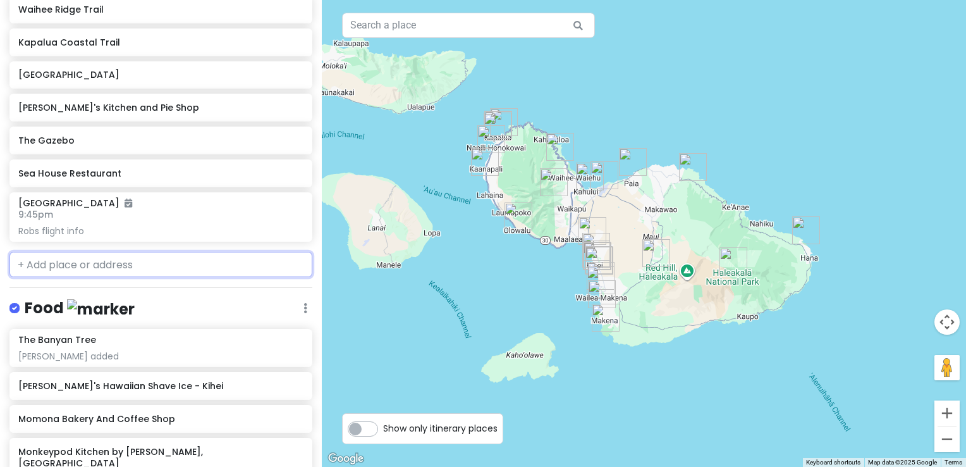
scroll to position [475, 0]
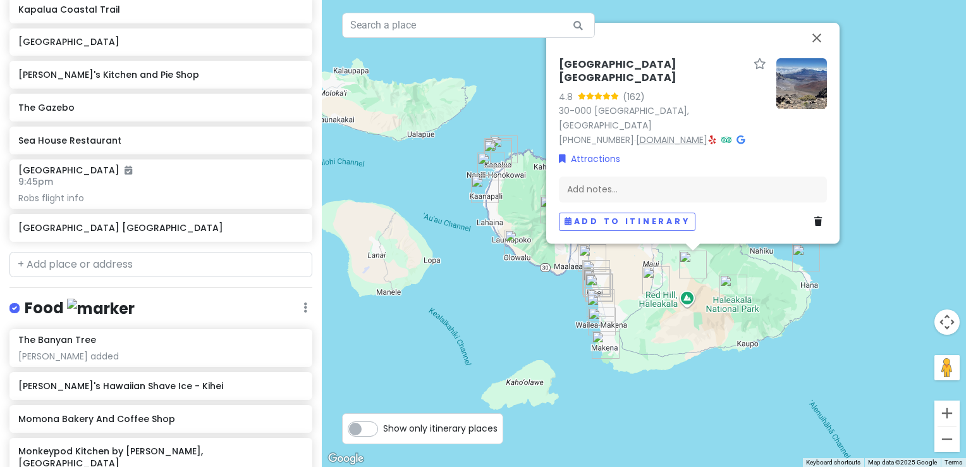
click at [660, 140] on link "www.nps.gov" at bounding box center [671, 139] width 71 height 13
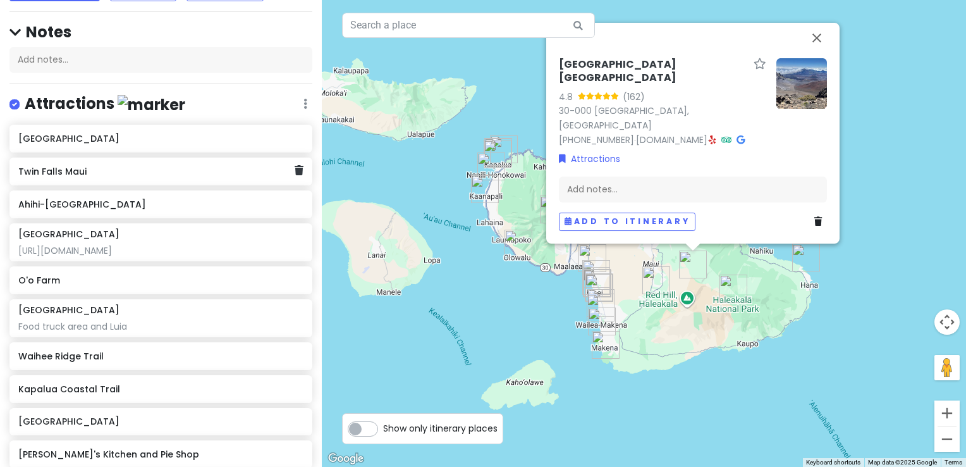
scroll to position [0, 0]
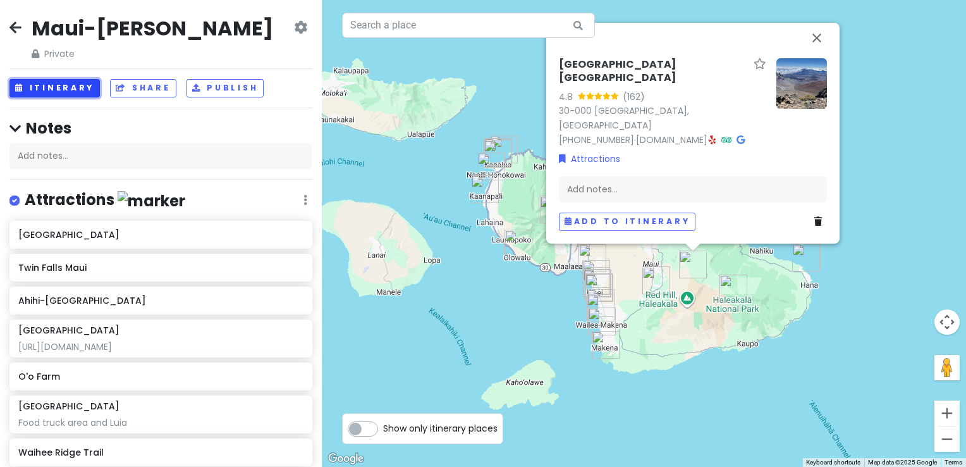
click at [47, 91] on button "Itinerary" at bounding box center [54, 88] width 90 height 18
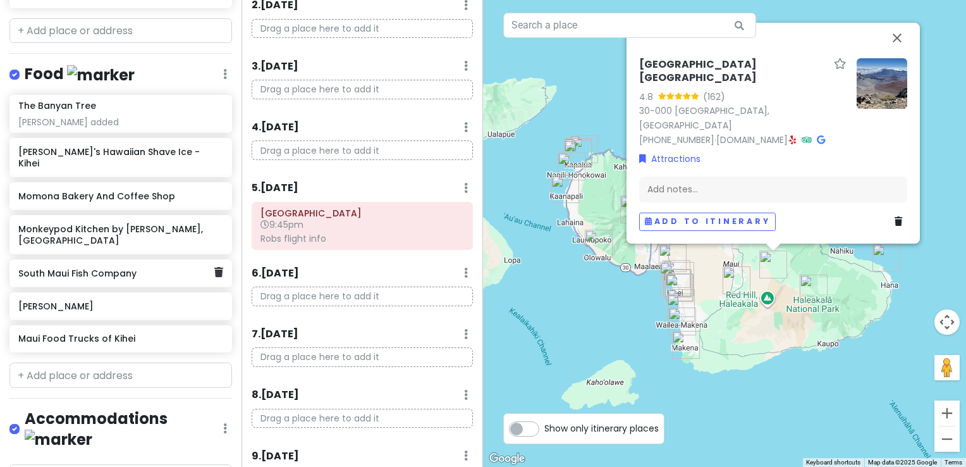
scroll to position [569, 0]
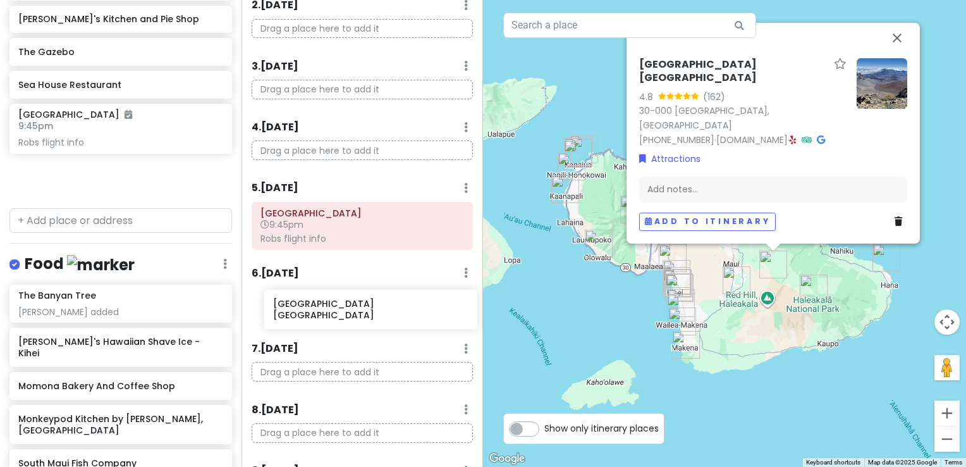
drag, startPoint x: 114, startPoint y: 182, endPoint x: 369, endPoint y: 318, distance: 288.8
click at [369, 318] on div "Maui-Kihei Trip Private Change Dates Make a Copy Delete Trip Give Feedback 💡 Su…" at bounding box center [483, 233] width 966 height 467
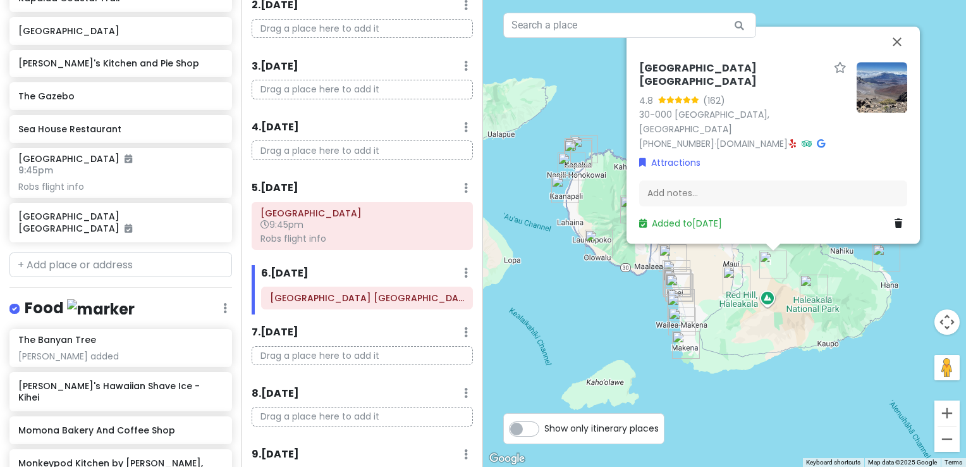
scroll to position [524, 0]
click at [725, 197] on div "Add notes..." at bounding box center [773, 193] width 268 height 27
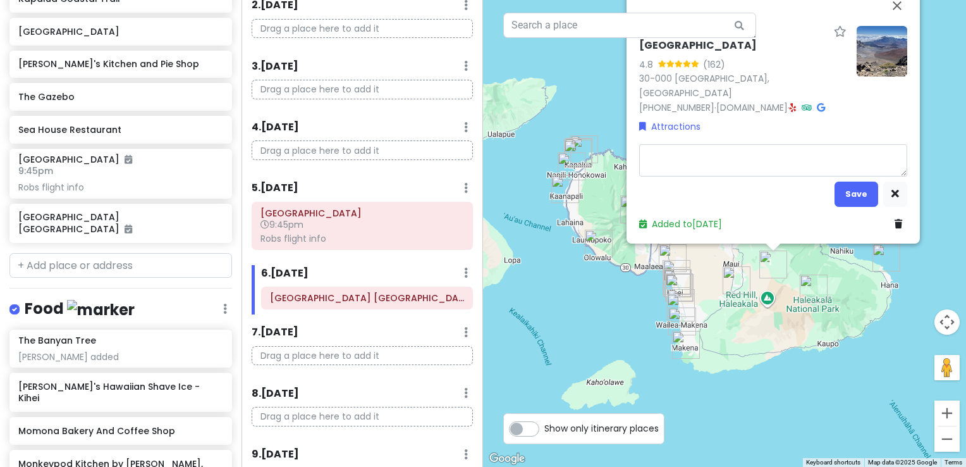
type textarea "x"
type textarea "S"
type textarea "x"
type textarea "St"
type textarea "x"
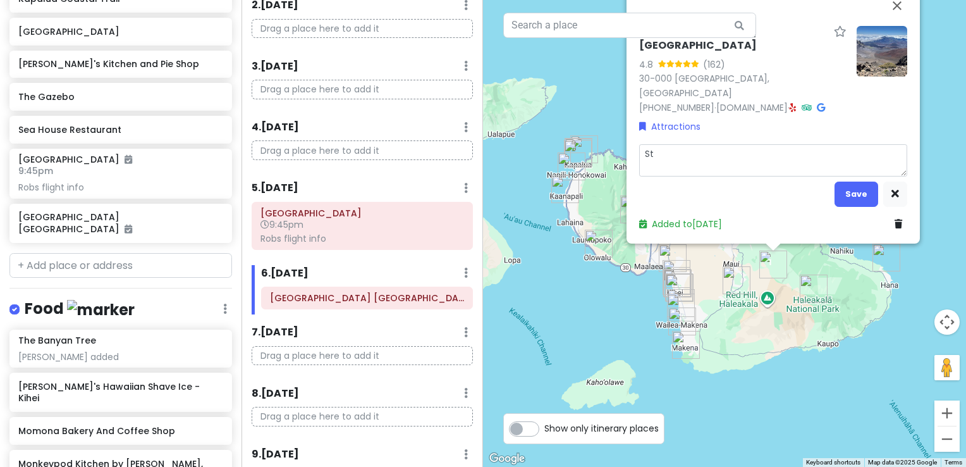
type textarea "Sti"
type textarea "x"
type textarea "Stil"
type textarea "x"
type textarea "Still"
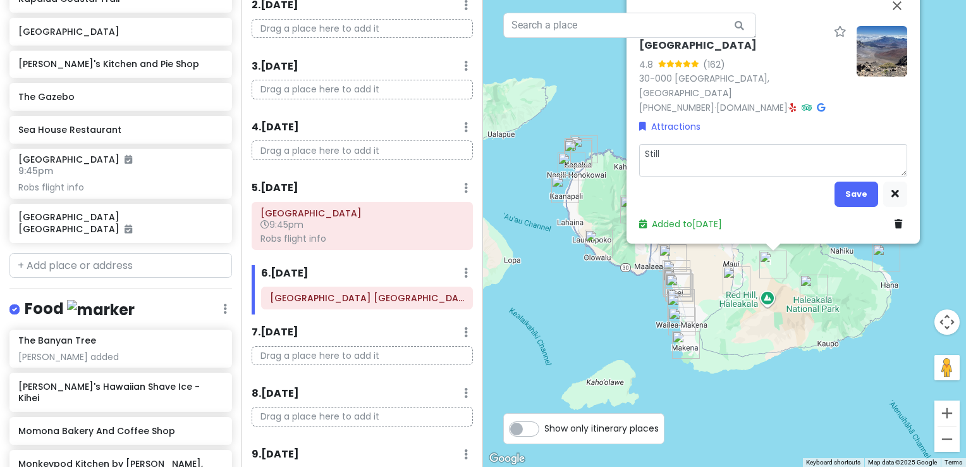
type textarea "x"
type textarea "Still"
type textarea "x"
type textarea "Still n"
type textarea "x"
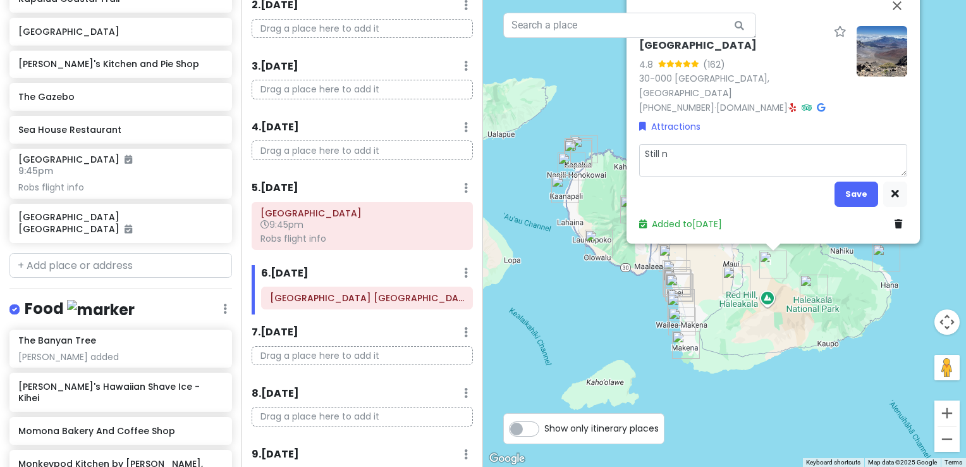
type textarea "Still ne"
type textarea "x"
type textarea "Still nee"
type textarea "x"
type textarea "Still need"
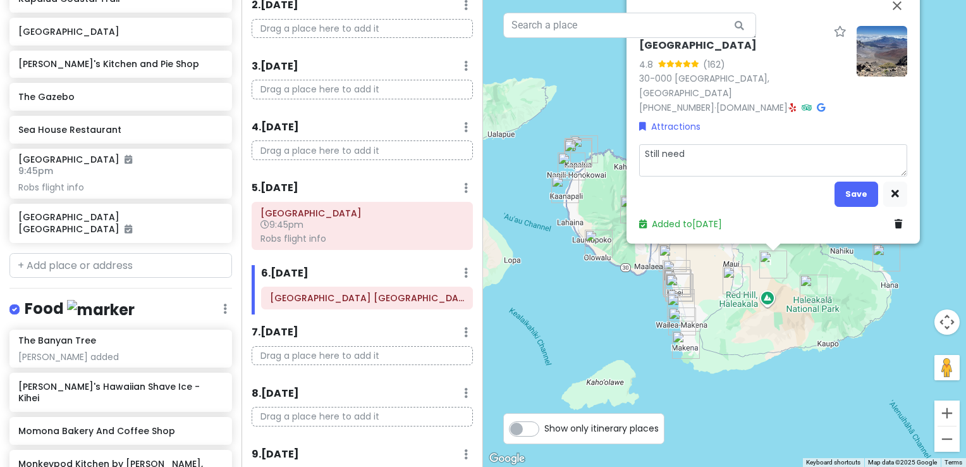
type textarea "x"
type textarea "Still neede"
type textarea "x"
type textarea "Still needed"
type textarea "x"
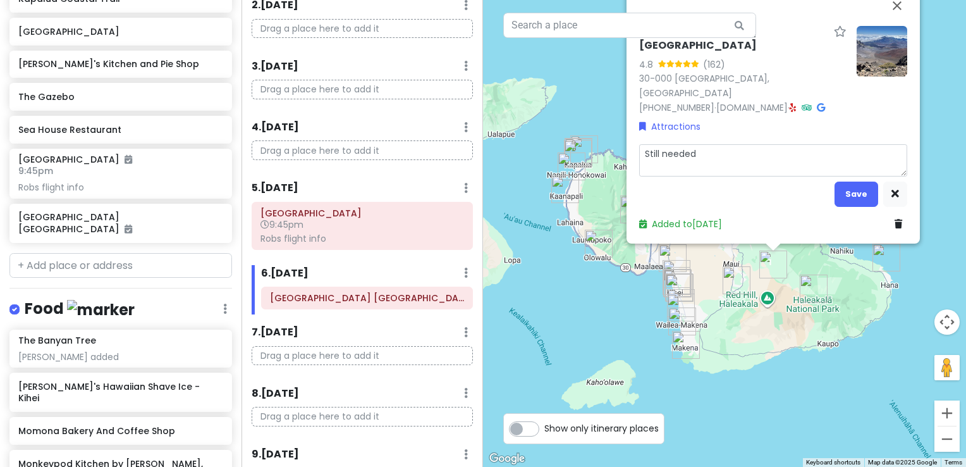
type textarea "Still needed-"
type textarea "x"
type textarea "Still needed-r"
type textarea "x"
type textarea "Still needed-re"
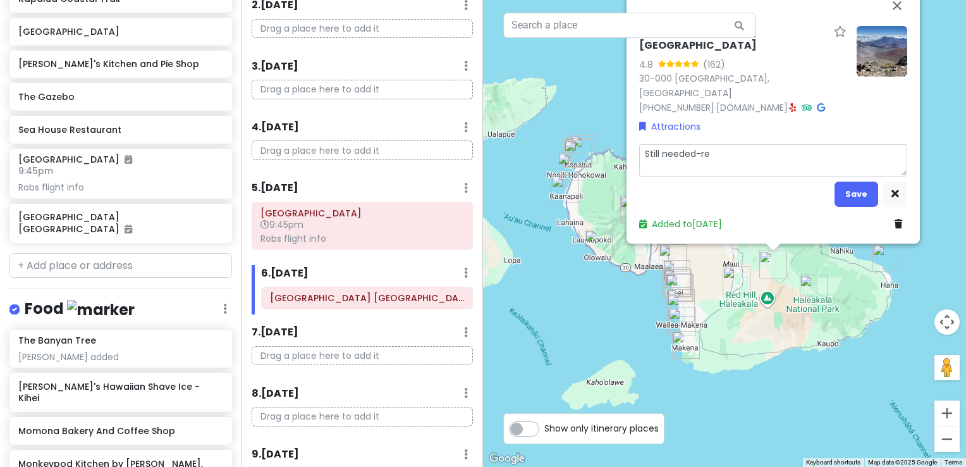
type textarea "x"
type textarea "Still needed-rese"
type textarea "x"
type textarea "Still needed-resed"
type textarea "x"
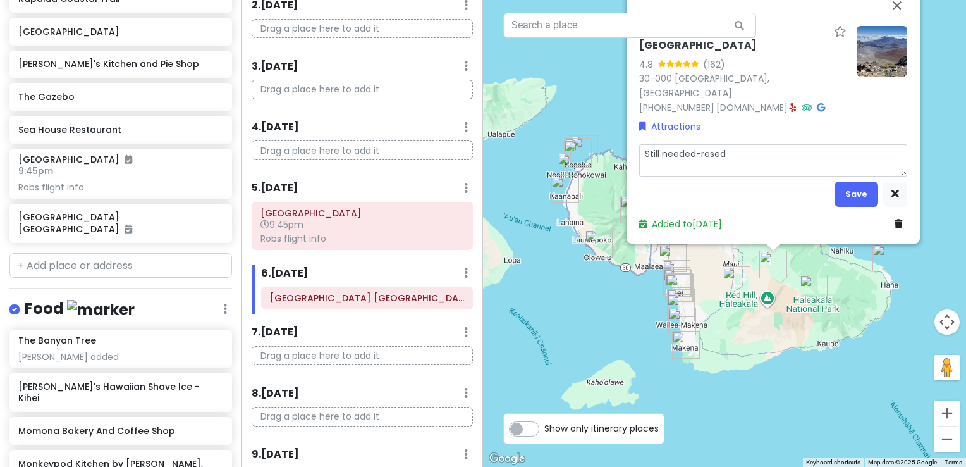
type textarea "Still needed-resedr"
type textarea "x"
type textarea "Still needed-resedrv"
type textarea "x"
type textarea "Still needed-resedrva"
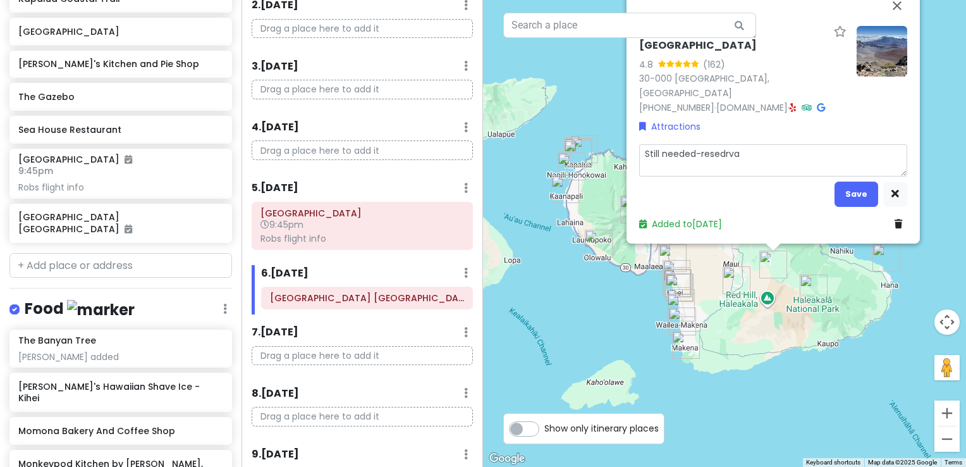
type textarea "x"
type textarea "Still needed-resedrvati"
type textarea "x"
type textarea "Still needed-resedrvatio"
type textarea "x"
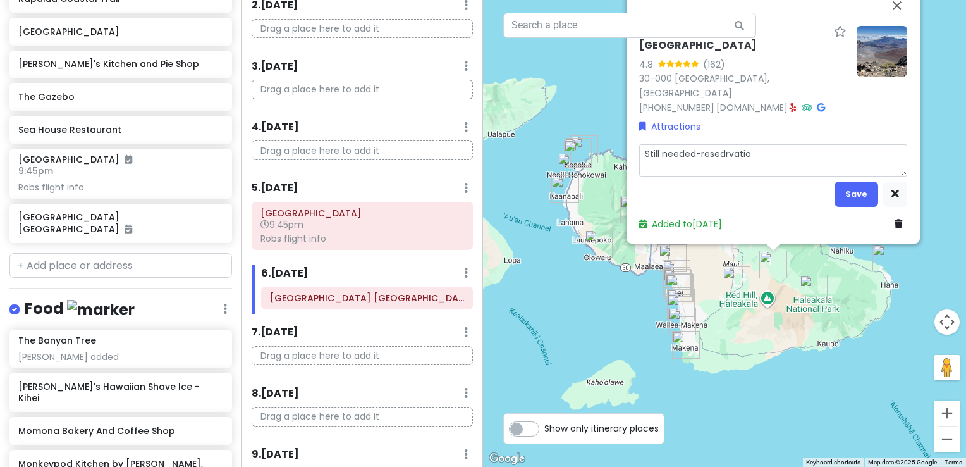
type textarea "Still needed-resedrvation"
type textarea "x"
type textarea "Still needed-resedrvation"
type textarea "x"
type textarea "Still needed-resedrvation a"
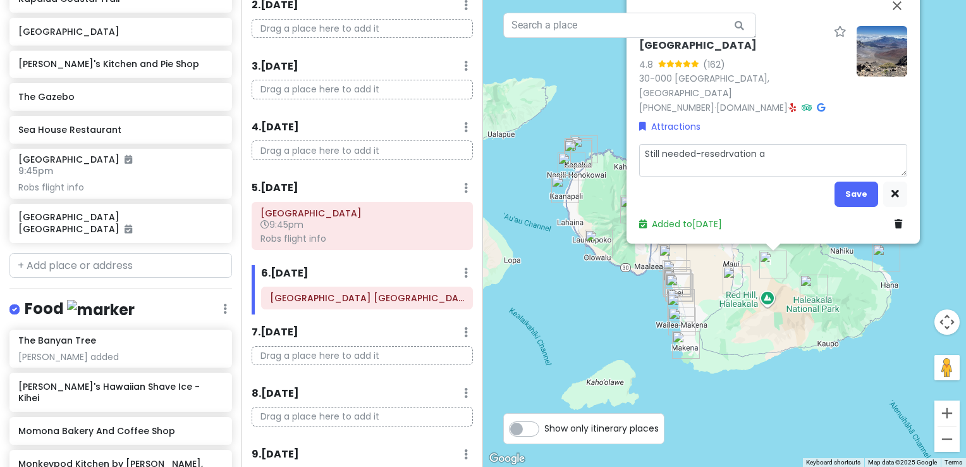
type textarea "x"
type textarea "Still needed-resedrvation an"
type textarea "x"
type textarea "Still needed-resedrvation and"
type textarea "x"
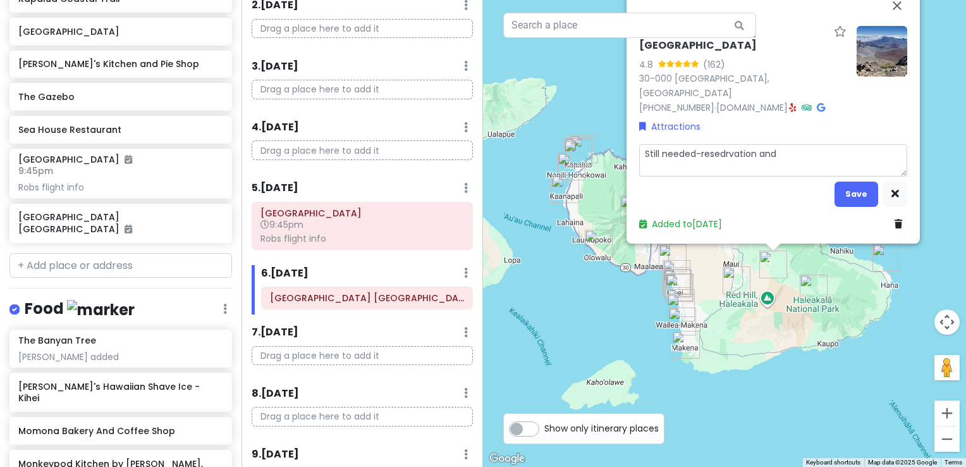
type textarea "Still needed-resedrvation and"
type textarea "x"
type textarea "Still needed-resedrvation and o"
type textarea "x"
type textarea "Still needed-resedrvation and or"
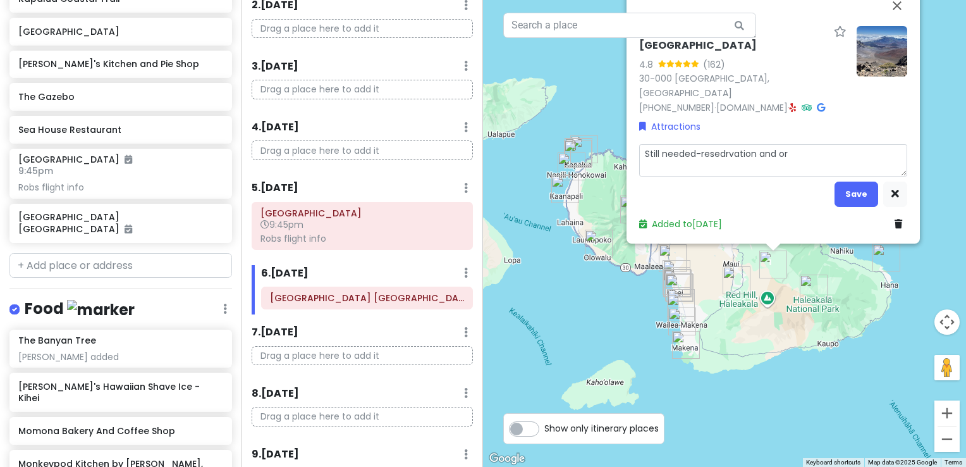
type textarea "x"
type textarea "Still needed-resedrvation and or"
type textarea "x"
type textarea "Still needed-resedrvation and or p"
type textarea "x"
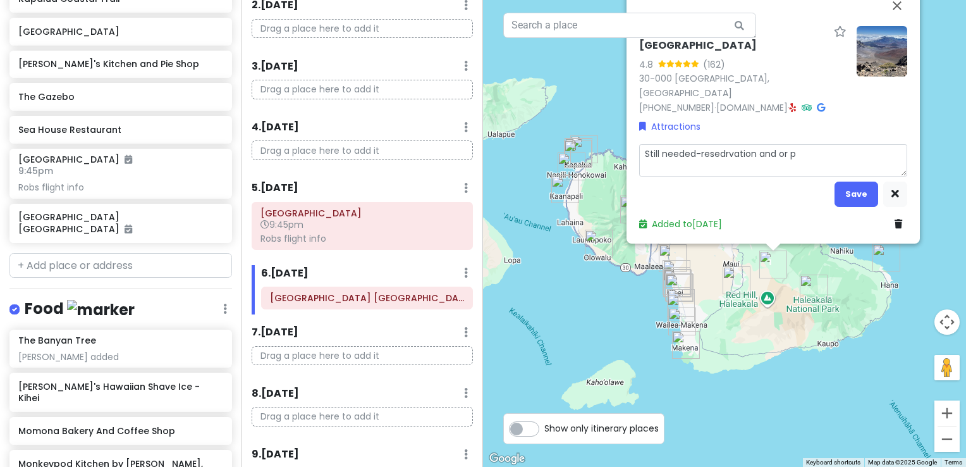
type textarea "Still needed-resedrvation and or pa"
type textarea "x"
type textarea "Still needed-resedrvation and or pas"
type textarea "x"
type textarea "Still needed-resedrvation and or pass"
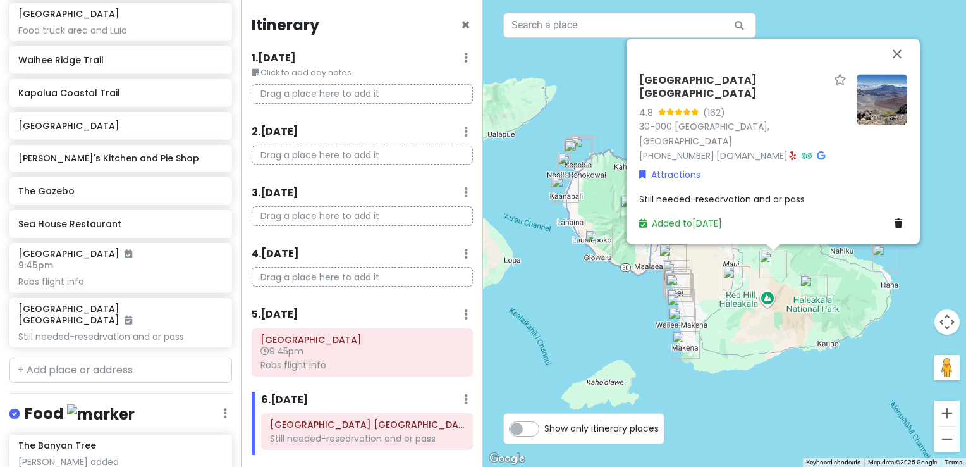
scroll to position [408, 0]
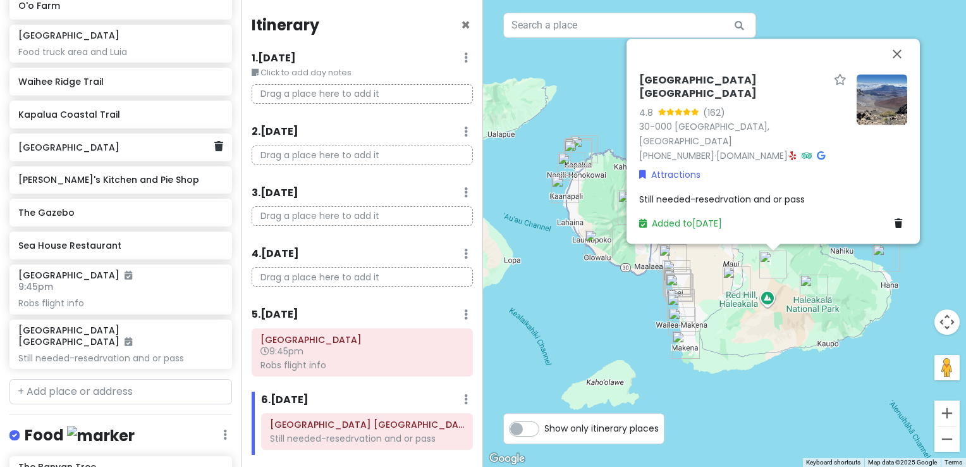
click at [102, 145] on h6 "[GEOGRAPHIC_DATA]" at bounding box center [115, 147] width 195 height 11
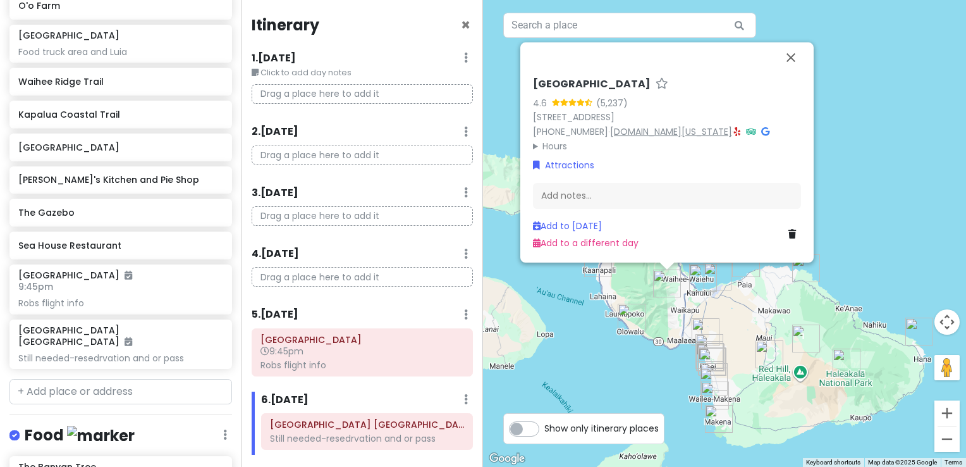
click at [625, 137] on link "[DOMAIN_NAME][US_STATE]" at bounding box center [671, 131] width 122 height 13
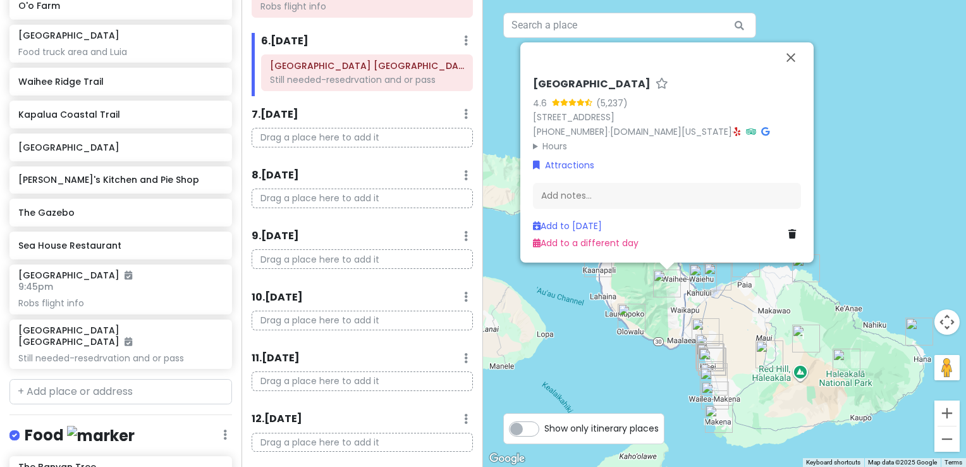
scroll to position [379, 0]
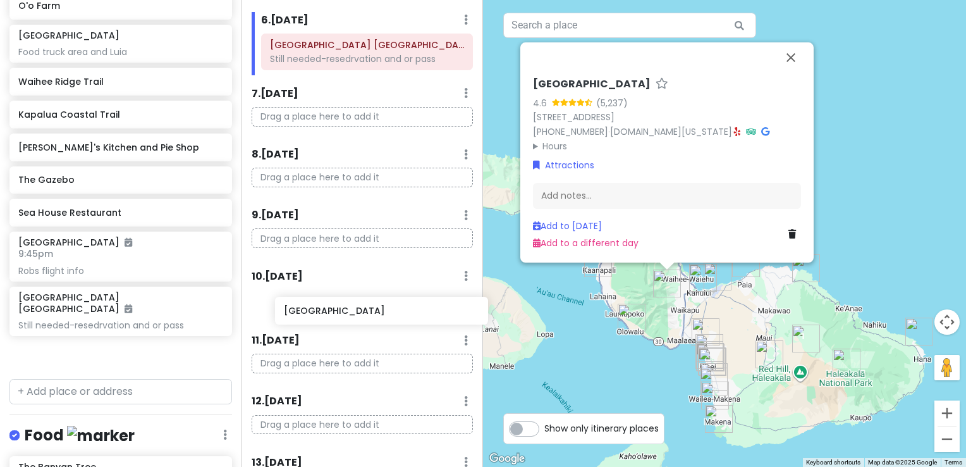
drag, startPoint x: 53, startPoint y: 145, endPoint x: 316, endPoint y: 315, distance: 312.9
click at [316, 315] on div "Maui-Kihei Trip Private Change Dates Make a Copy Delete Trip Give Feedback 💡 Su…" at bounding box center [483, 233] width 966 height 467
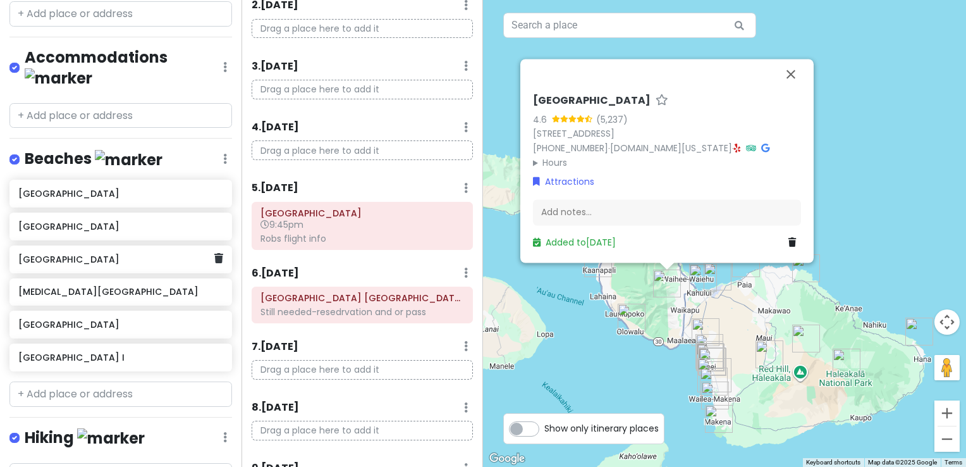
scroll to position [1138, 0]
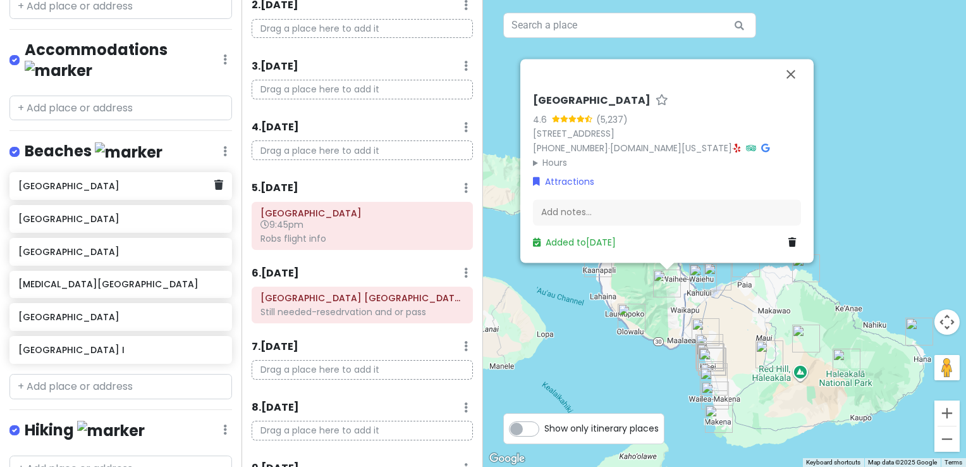
click at [144, 172] on div "[GEOGRAPHIC_DATA]" at bounding box center [120, 186] width 223 height 28
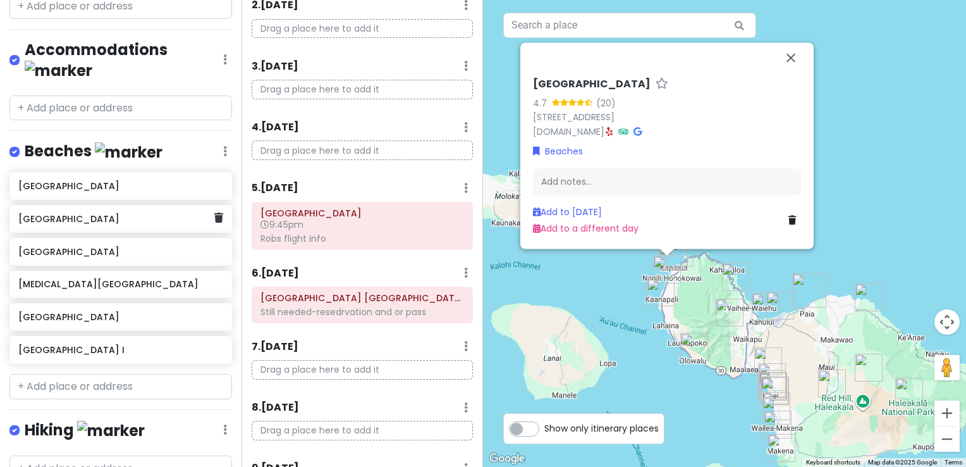
click at [149, 210] on div "[GEOGRAPHIC_DATA]" at bounding box center [115, 219] width 195 height 18
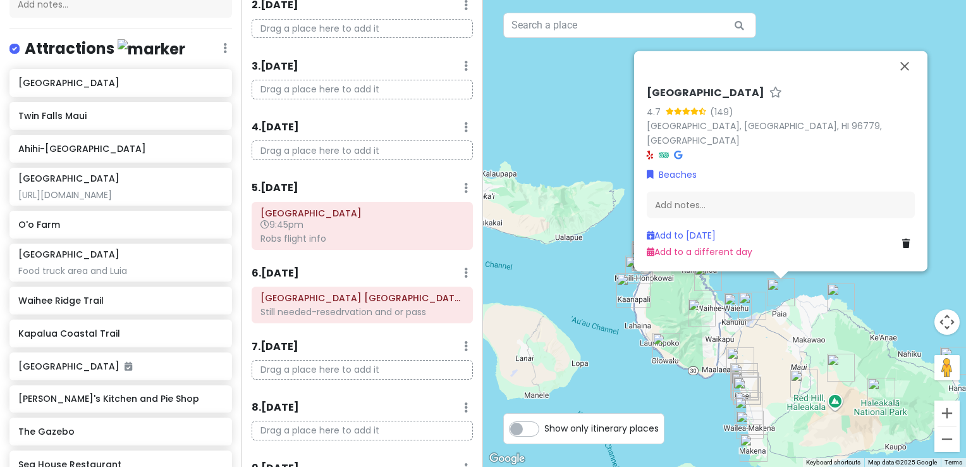
scroll to position [0, 0]
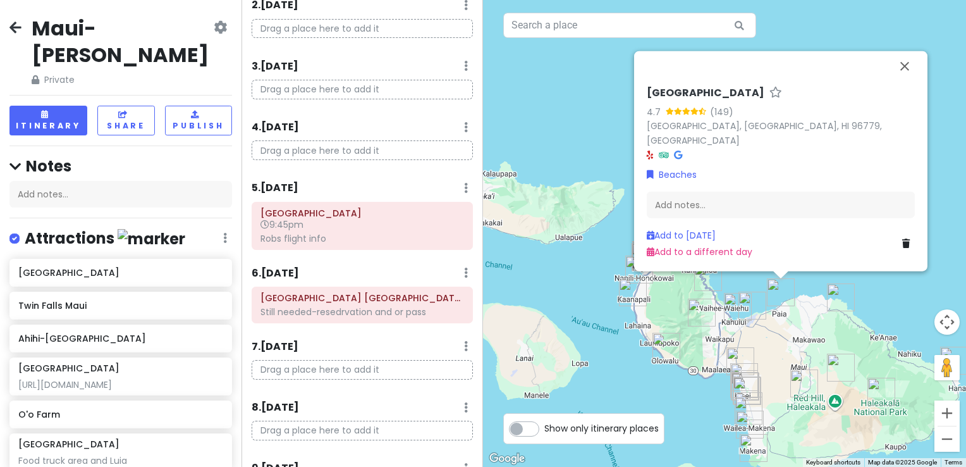
click at [13, 24] on icon at bounding box center [15, 27] width 12 height 10
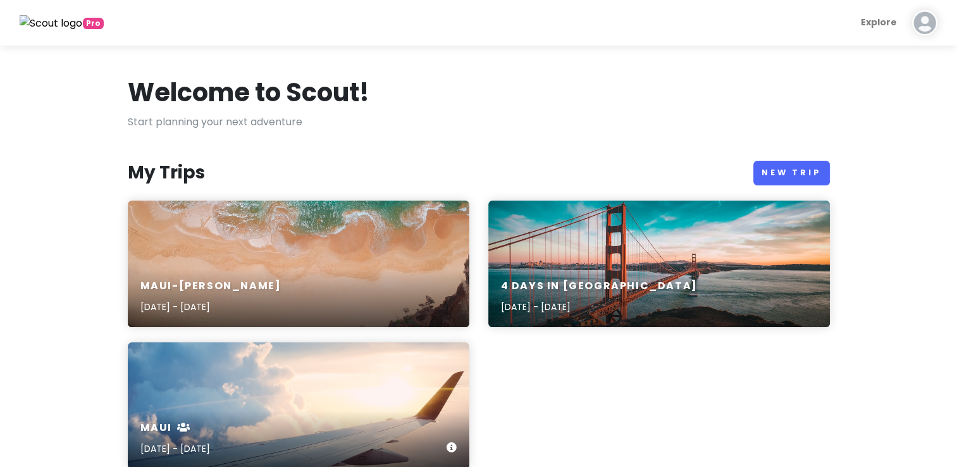
click at [238, 374] on div "maui [DATE] - [DATE]" at bounding box center [298, 405] width 341 height 126
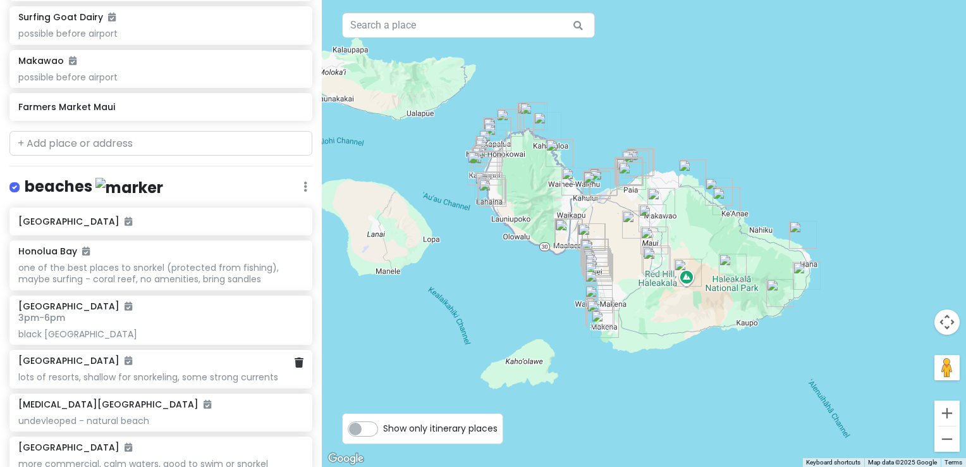
scroll to position [2972, 0]
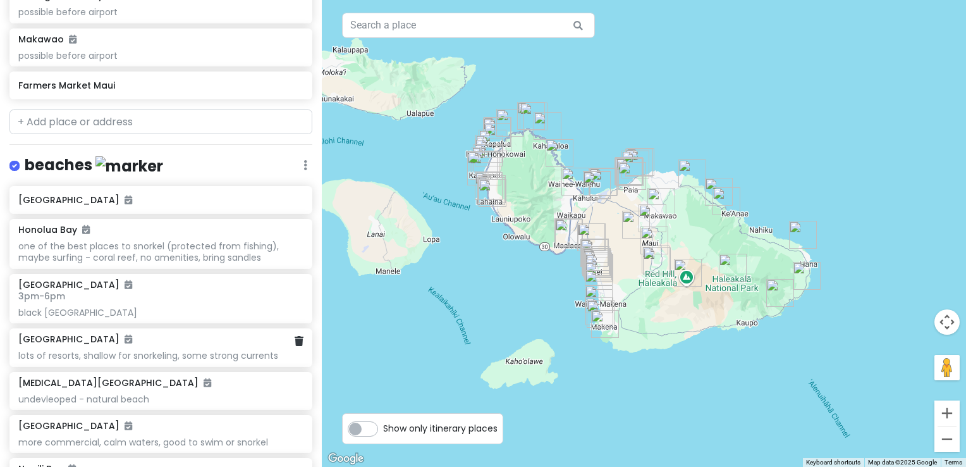
click at [63, 333] on div "Kaanapali Beach lots of resorts, shallow for snorkeling, some strong currents" at bounding box center [160, 347] width 285 height 28
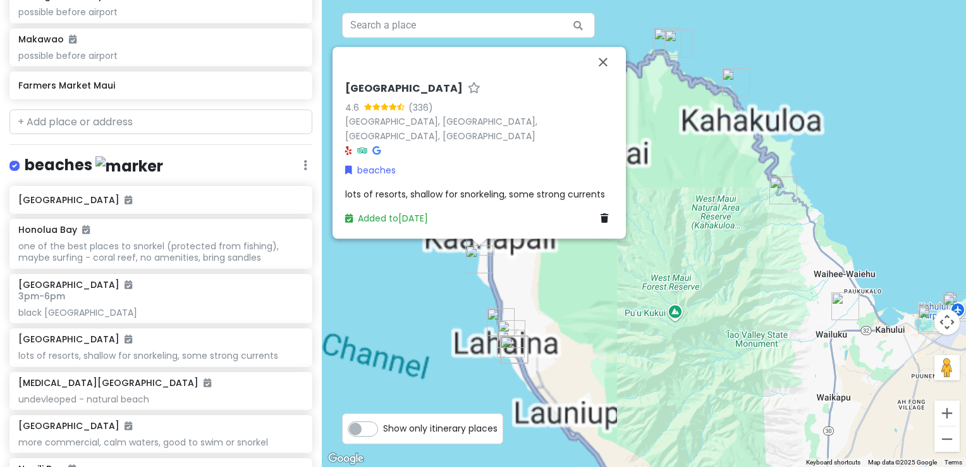
drag, startPoint x: 481, startPoint y: 240, endPoint x: 607, endPoint y: 363, distance: 176.2
click at [607, 363] on div "Kaanapali Beach 4.6 (336) Kaanapali Beach, Kaanapali, HI 96761, USA beaches lot…" at bounding box center [644, 233] width 644 height 467
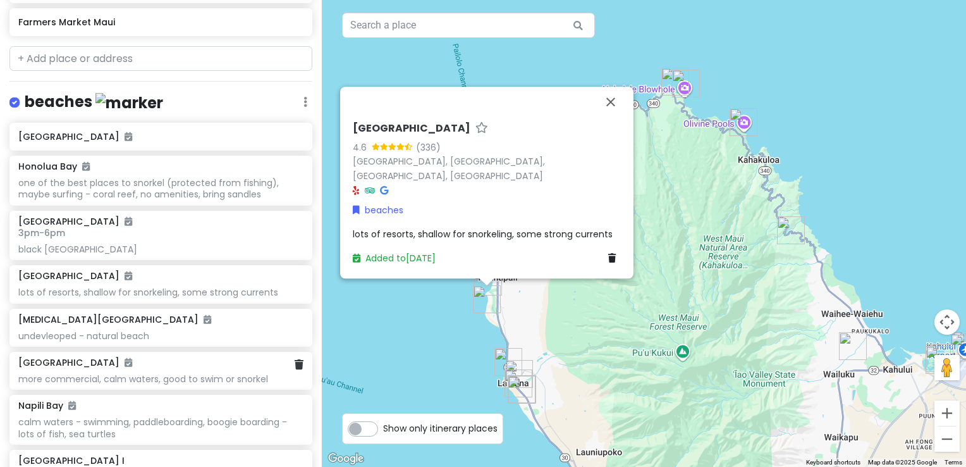
scroll to position [3098, 0]
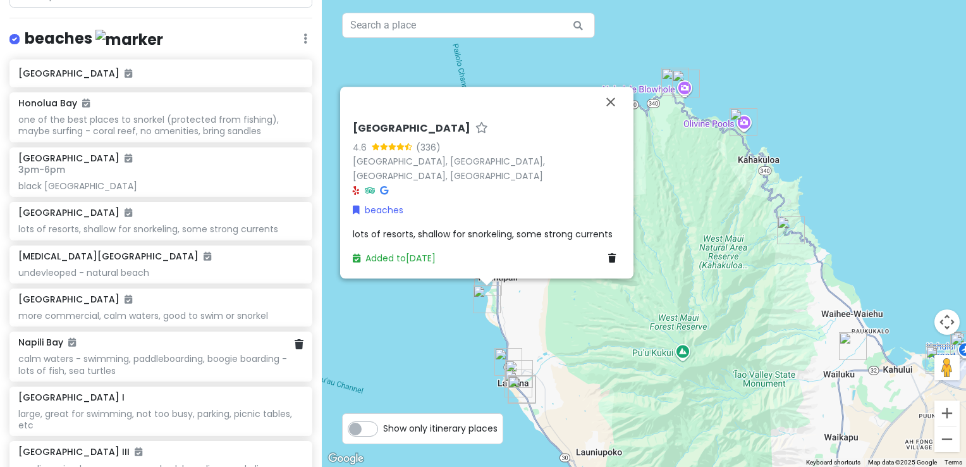
click at [48, 336] on h6 "Napili Bay" at bounding box center [47, 341] width 58 height 11
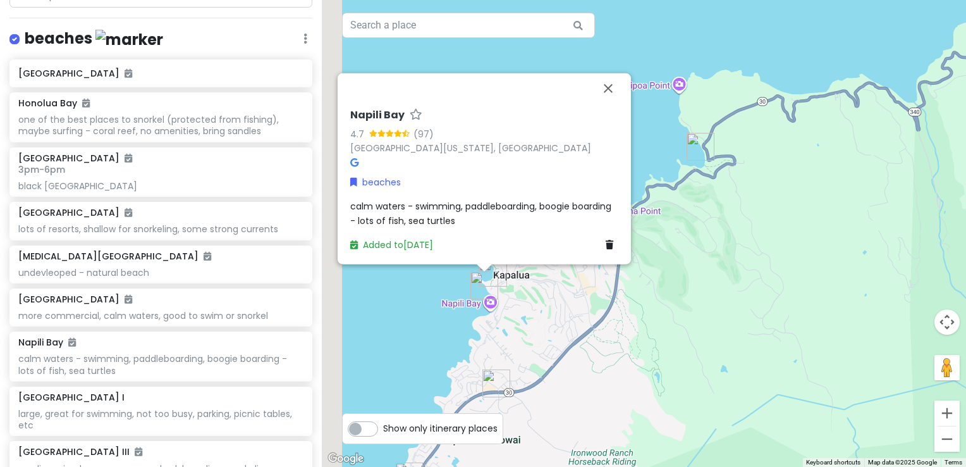
drag, startPoint x: 512, startPoint y: 262, endPoint x: 567, endPoint y: 334, distance: 91.1
click at [567, 334] on div "Napili Bay 4.7 (97) Napili Bay, Hawaii 96761, USA beaches calm waters - swimmin…" at bounding box center [644, 233] width 644 height 467
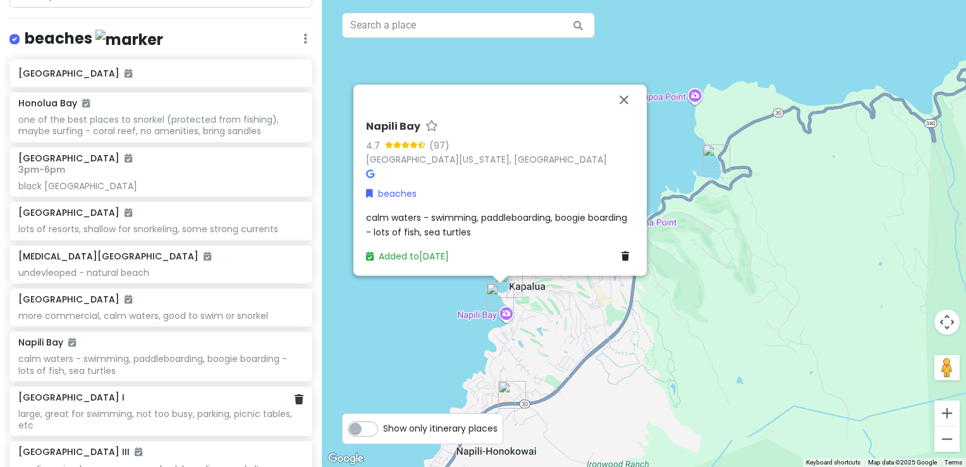
click at [101, 391] on h6 "[GEOGRAPHIC_DATA] I" at bounding box center [71, 396] width 106 height 11
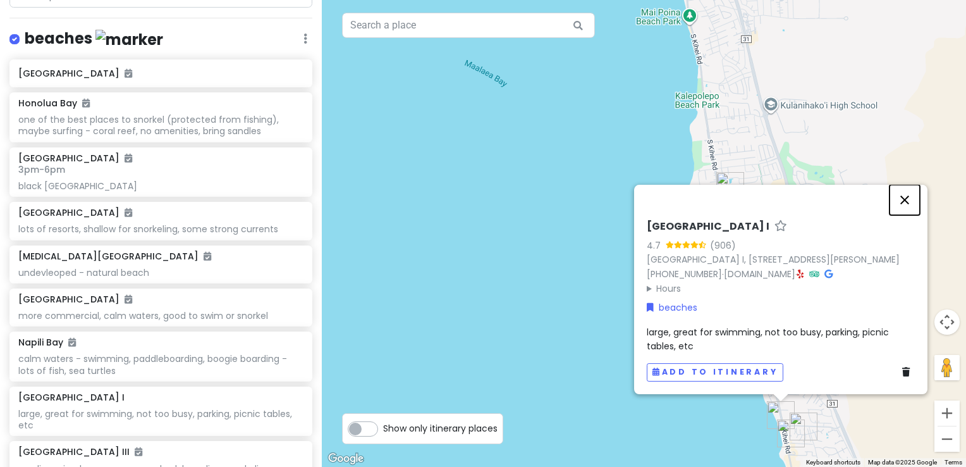
click at [898, 206] on button "Close" at bounding box center [905, 200] width 30 height 30
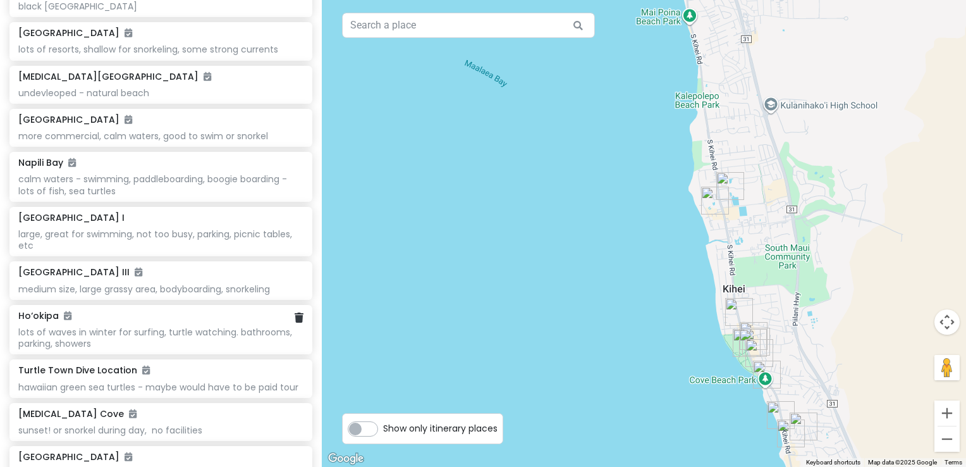
scroll to position [3351, 0]
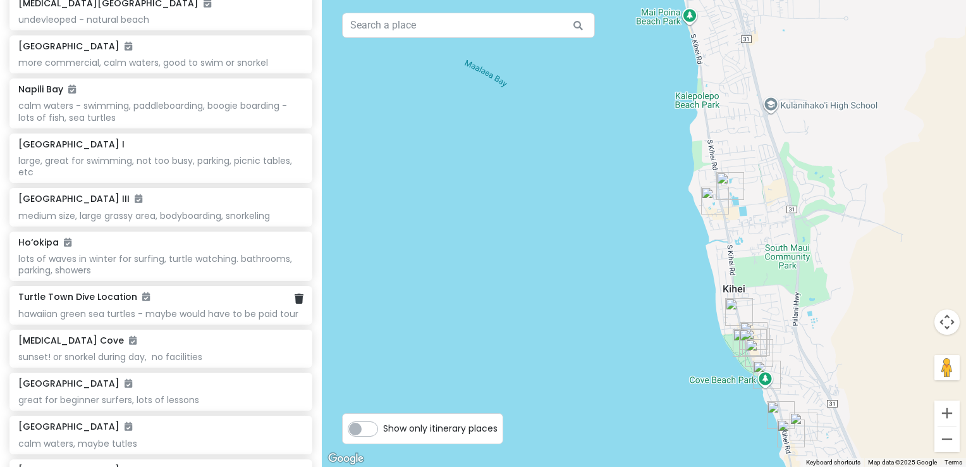
click at [66, 291] on h6 "Turtle Town Dive Location" at bounding box center [84, 296] width 132 height 11
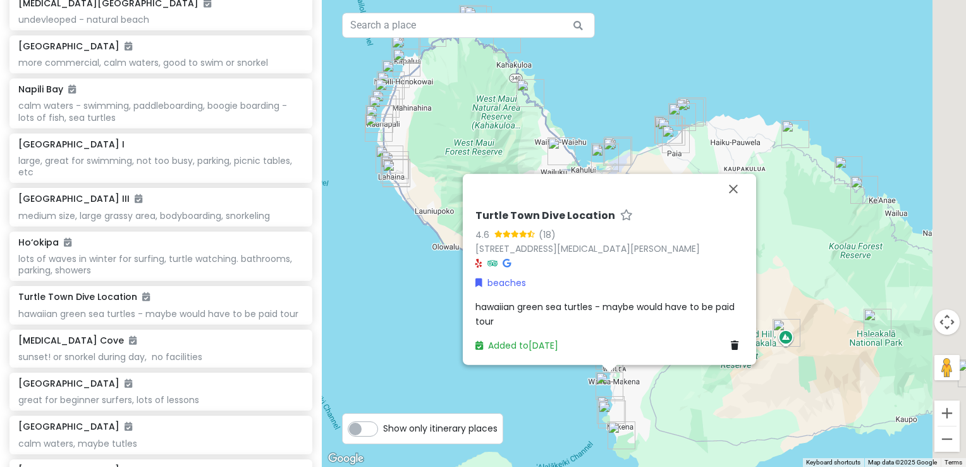
drag, startPoint x: 759, startPoint y: 249, endPoint x: 632, endPoint y: 424, distance: 216.4
click at [632, 424] on div "Turtle Town Dive Location 4.6 (18) 183 Makena Rd, Kihei, HI 96753, USA beaches …" at bounding box center [644, 233] width 644 height 467
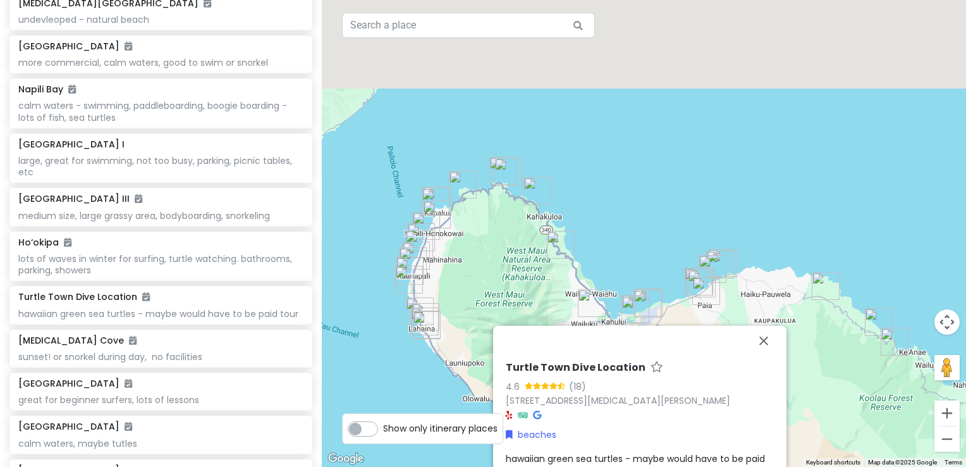
drag, startPoint x: 438, startPoint y: 140, endPoint x: 470, endPoint y: 269, distance: 133.0
click at [470, 278] on div "Turtle Town Dive Location 4.6 (18) 183 Makena Rd, Kihei, HI 96753, USA beaches …" at bounding box center [644, 233] width 644 height 467
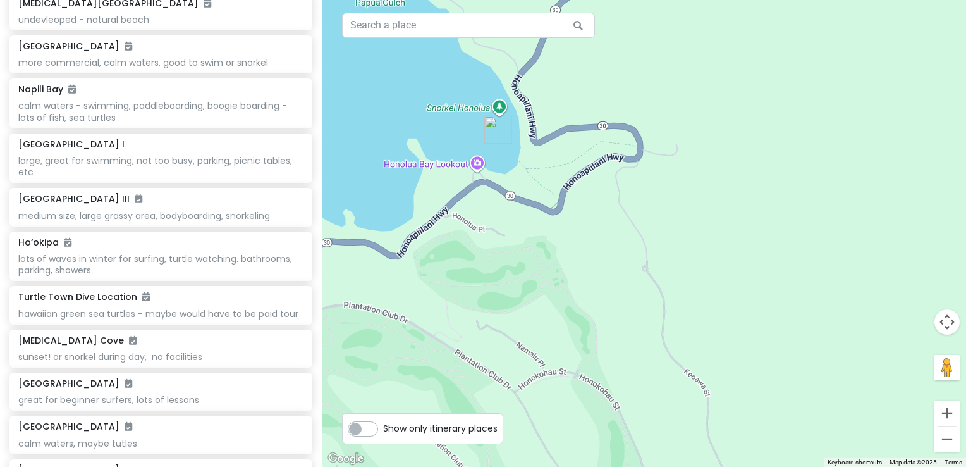
click at [497, 137] on img "Honolua Bay" at bounding box center [498, 130] width 38 height 38
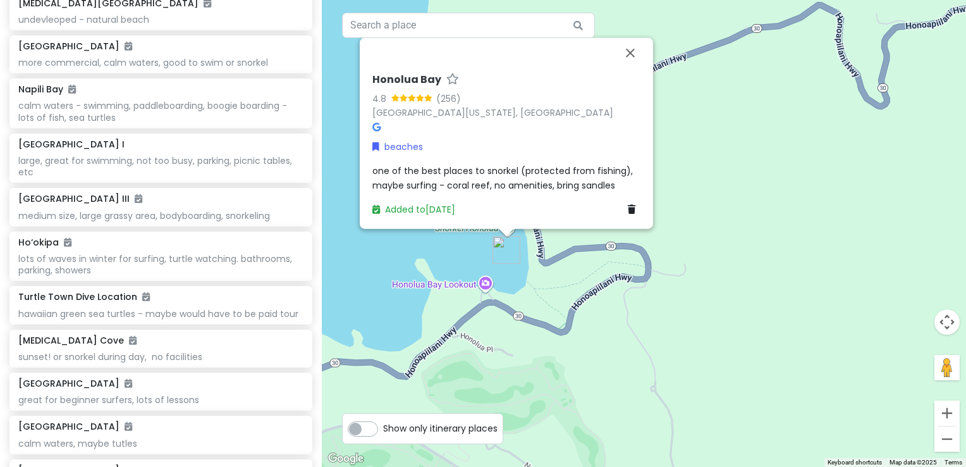
click at [434, 84] on h6 "Honolua Bay" at bounding box center [406, 79] width 69 height 13
drag, startPoint x: 434, startPoint y: 84, endPoint x: 329, endPoint y: 75, distance: 105.4
click at [329, 75] on div "Honolua Bay 4.8 (256) Honolua Bay, Hawaii 96761, USA beaches one of the best pl…" at bounding box center [644, 233] width 644 height 467
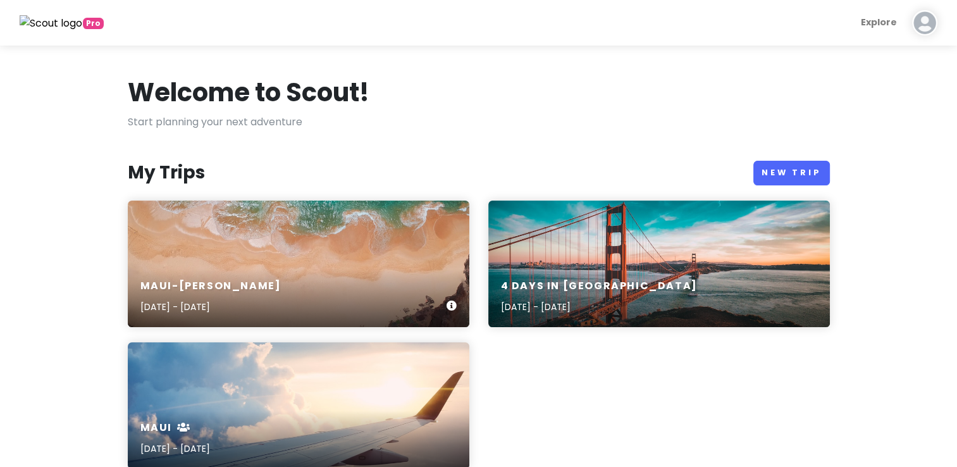
click at [283, 271] on div "Maui-Kihei Trip Sep 28, 2025 - Oct 12, 2025" at bounding box center [298, 297] width 341 height 60
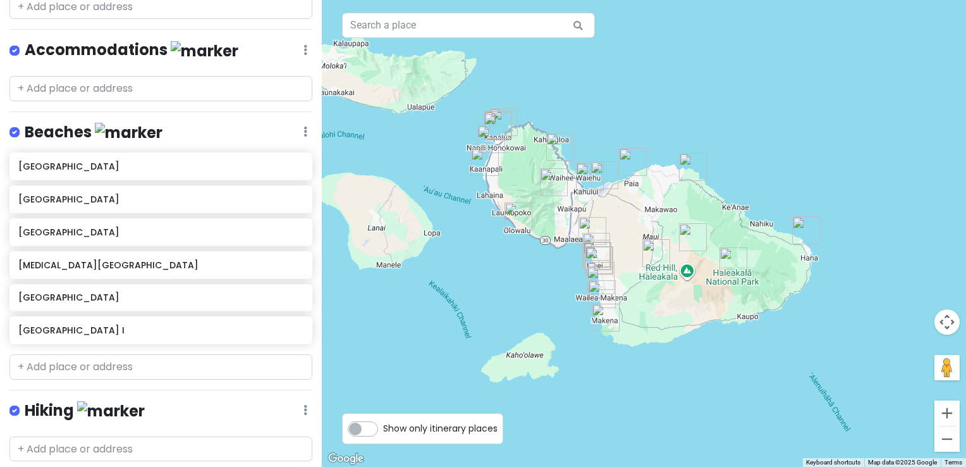
scroll to position [1138, 0]
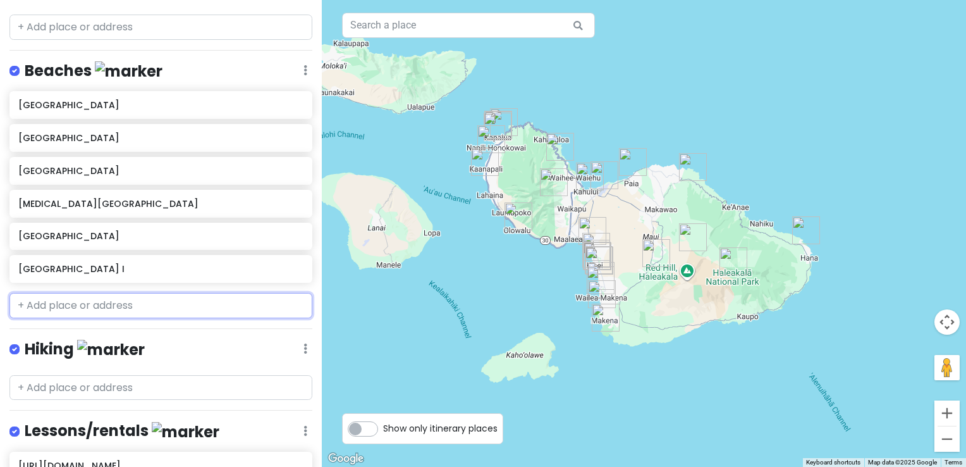
click at [87, 306] on input "text" at bounding box center [160, 305] width 303 height 25
paste input "[GEOGRAPHIC_DATA]"
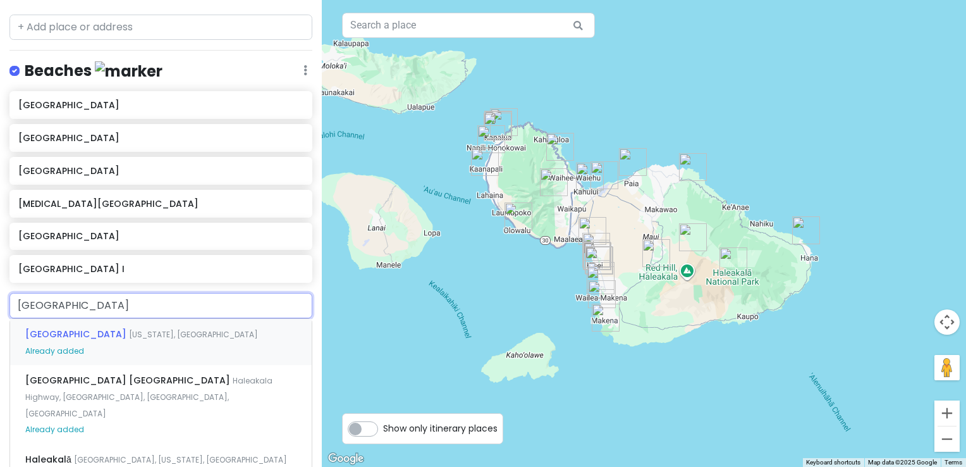
drag, startPoint x: 145, startPoint y: 298, endPoint x: -3, endPoint y: 270, distance: 150.7
click at [0, 270] on html "Maui-Kihei Trip Private Change Dates Make a Copy Delete Trip Give Feedback 💡 Su…" at bounding box center [483, 233] width 966 height 467
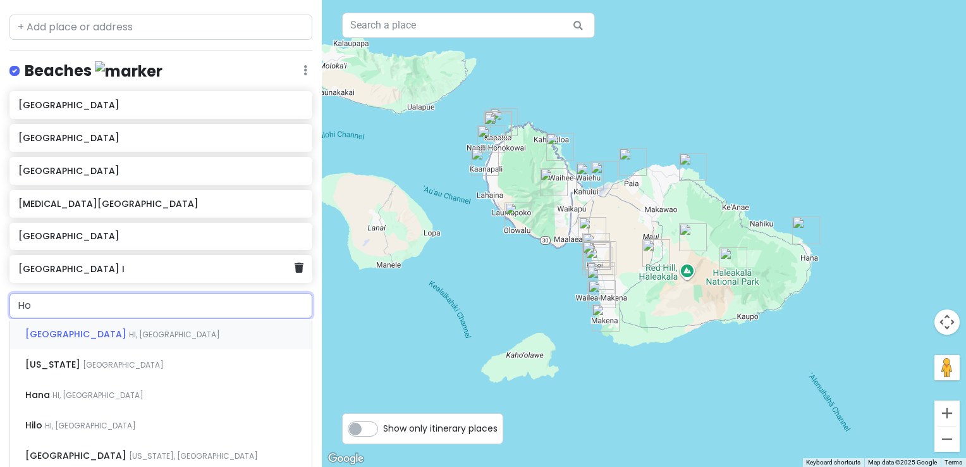
type input "Hon"
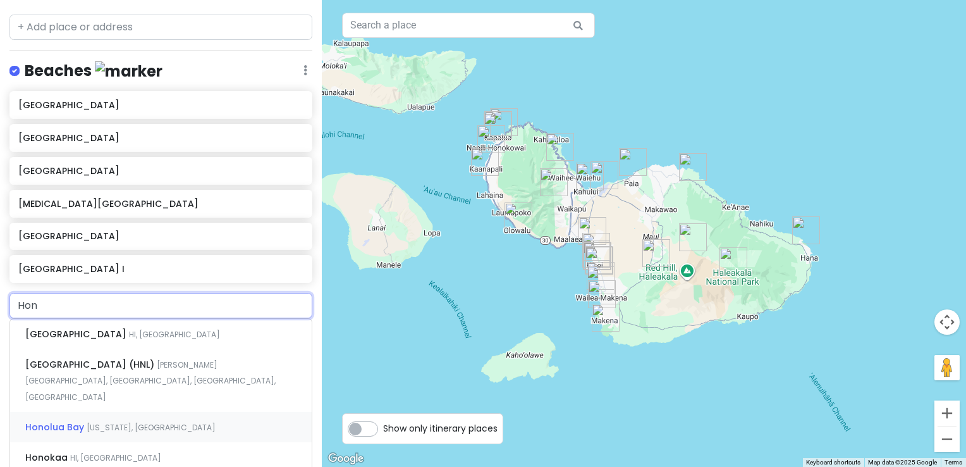
click at [52, 420] on span "Honolua Bay" at bounding box center [55, 426] width 61 height 13
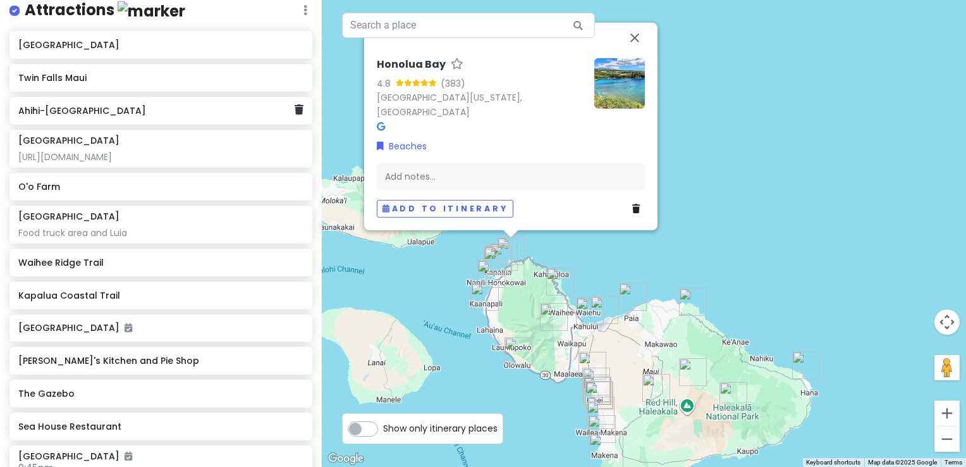
scroll to position [0, 0]
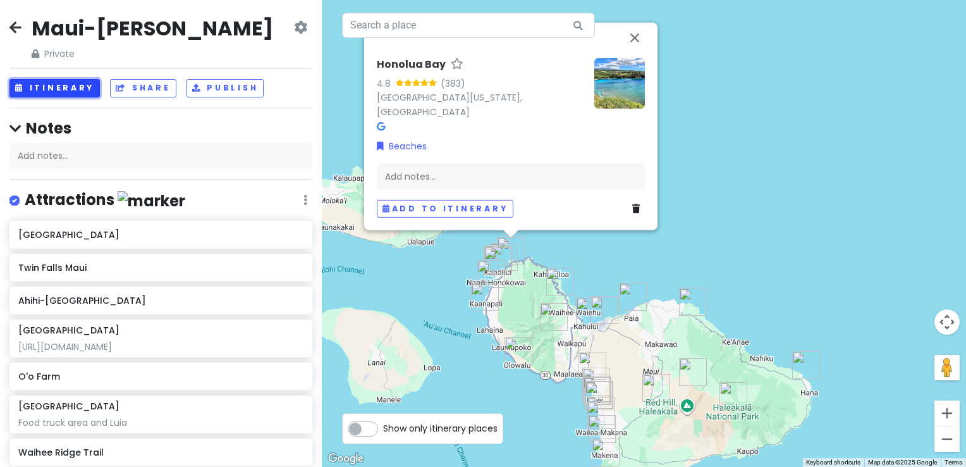
click at [54, 87] on button "Itinerary" at bounding box center [54, 88] width 90 height 18
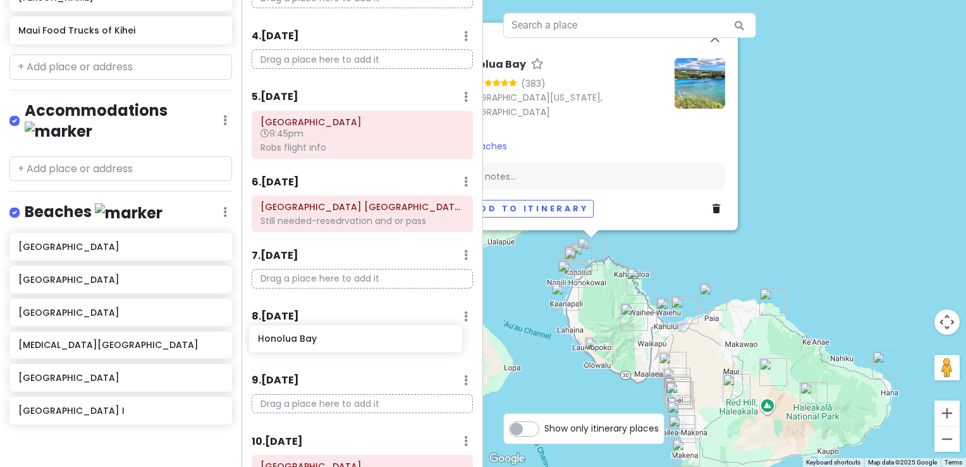
scroll to position [220, 0]
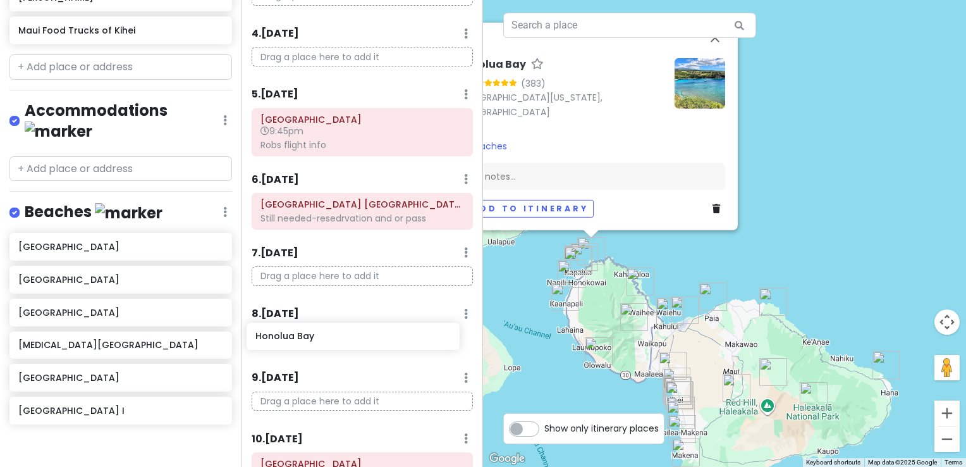
drag, startPoint x: 83, startPoint y: 408, endPoint x: 321, endPoint y: 338, distance: 247.3
click at [321, 338] on div "Maui-Kihei Trip Private Change Dates Make a Copy Delete Trip Give Feedback 💡 Su…" at bounding box center [483, 233] width 966 height 467
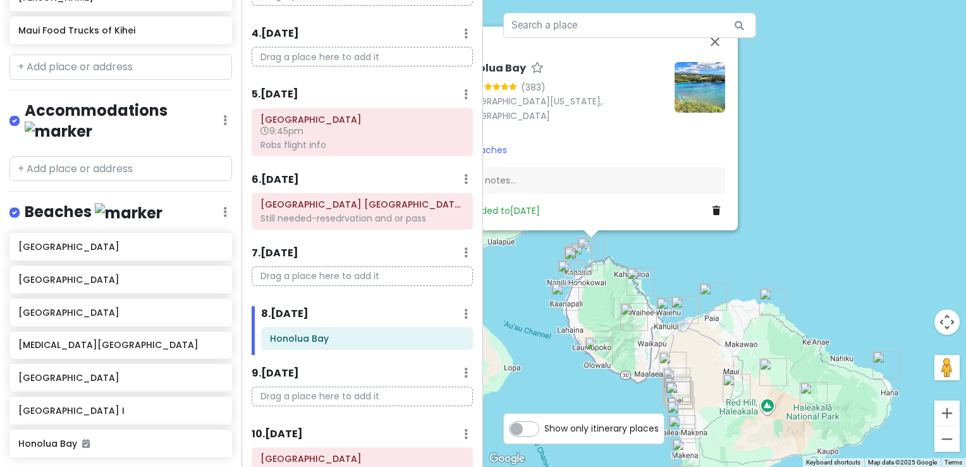
click at [596, 139] on div "Honolua Bay 4.8 (383) Honolua Bay, Hawaii 96761, USA Beaches Add notes... Added…" at bounding box center [591, 140] width 278 height 166
click at [501, 183] on div "Add notes..." at bounding box center [591, 180] width 268 height 27
click at [601, 195] on div "Honolua Bay 4.8 (383) Honolua Bay, Hawaii 96761, USA Beaches Add notes... Added…" at bounding box center [591, 140] width 278 height 166
click at [714, 57] on button "Close" at bounding box center [715, 42] width 30 height 30
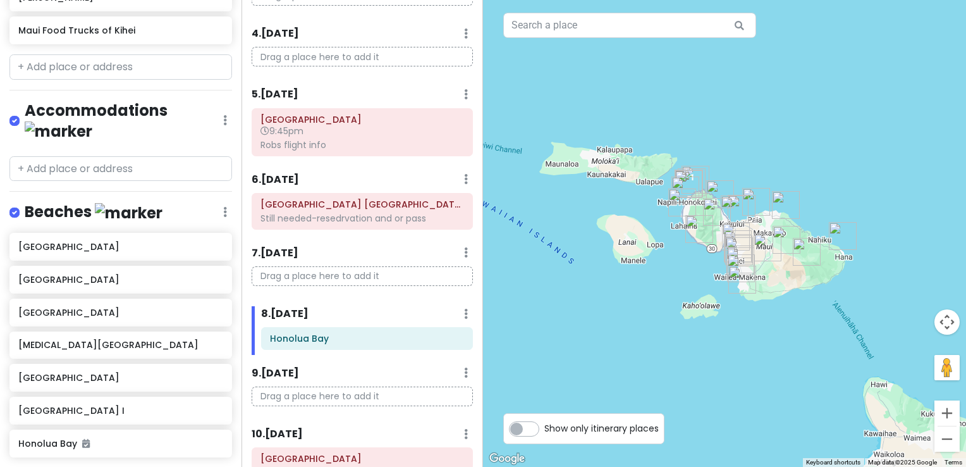
drag, startPoint x: 620, startPoint y: 153, endPoint x: 792, endPoint y: 157, distance: 172.0
click at [792, 157] on div at bounding box center [724, 233] width 483 height 467
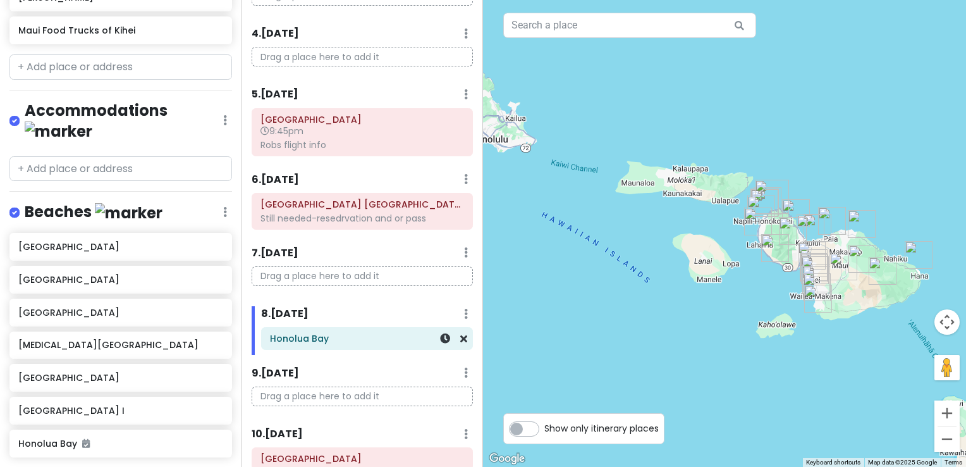
click at [313, 340] on h6 "Honolua Bay" at bounding box center [367, 338] width 194 height 11
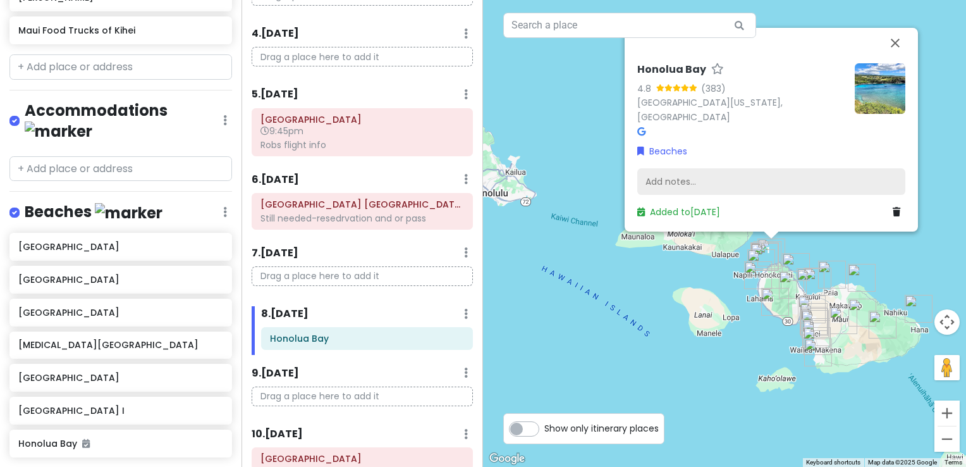
click at [690, 176] on div "Add notes..." at bounding box center [771, 181] width 268 height 27
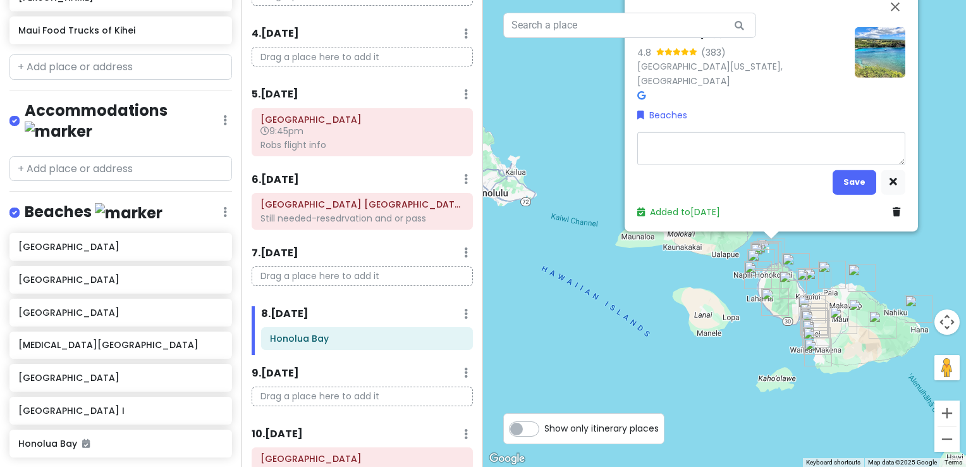
type textarea "x"
type textarea "G"
type textarea "x"
type textarea "Gr"
type textarea "x"
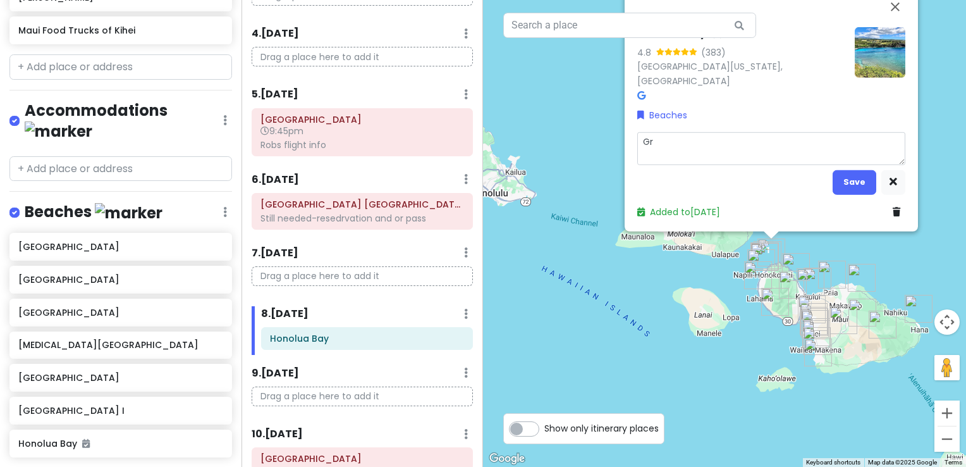
type textarea "Gre"
type textarea "x"
type textarea "Grea"
type textarea "x"
type textarea "Great"
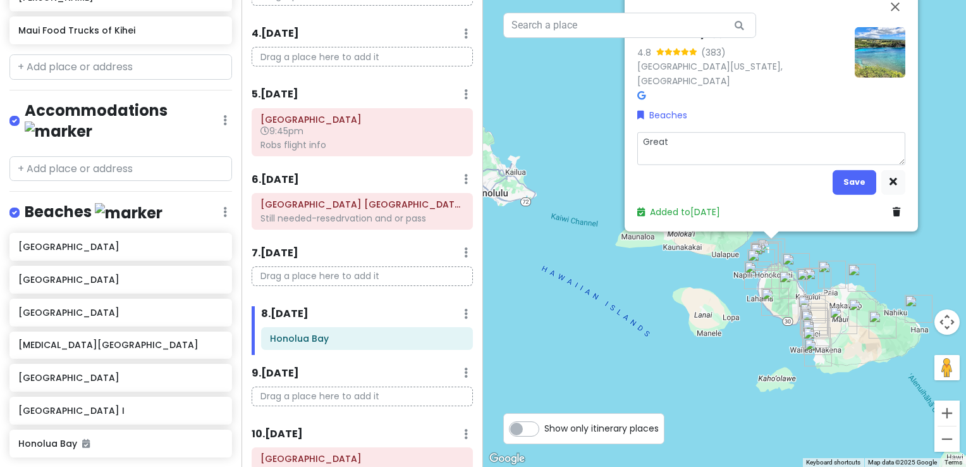
type textarea "x"
type textarea "Great"
type textarea "x"
type textarea "Great p"
type textarea "x"
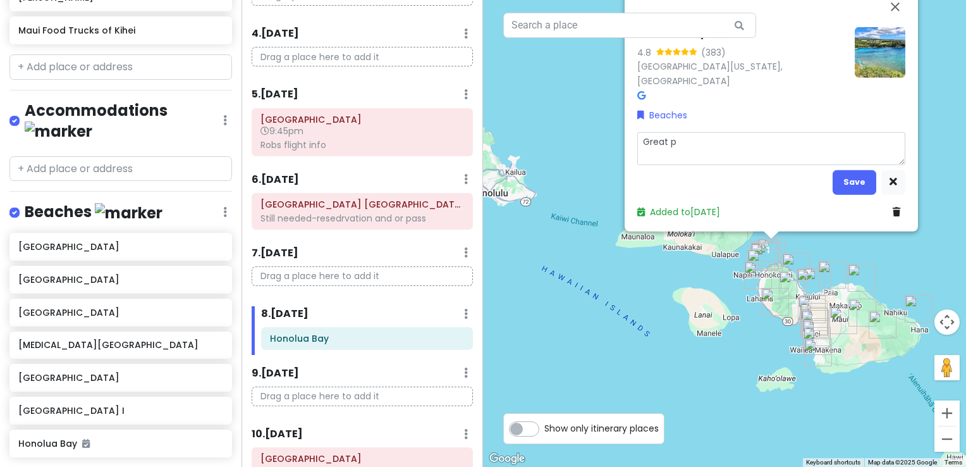
type textarea "Great pl"
type textarea "x"
type textarea "Great pla"
type textarea "x"
type textarea "Great plac"
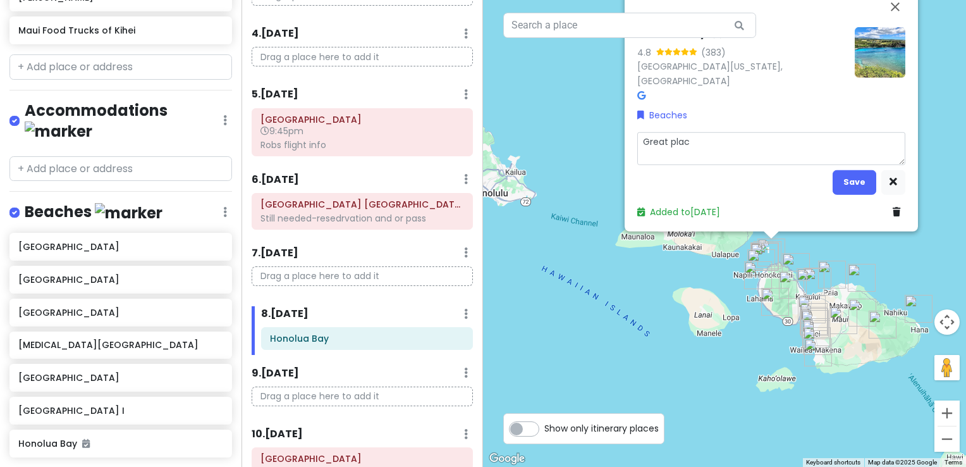
type textarea "x"
type textarea "Great place"
type textarea "x"
type textarea "Great place"
type textarea "x"
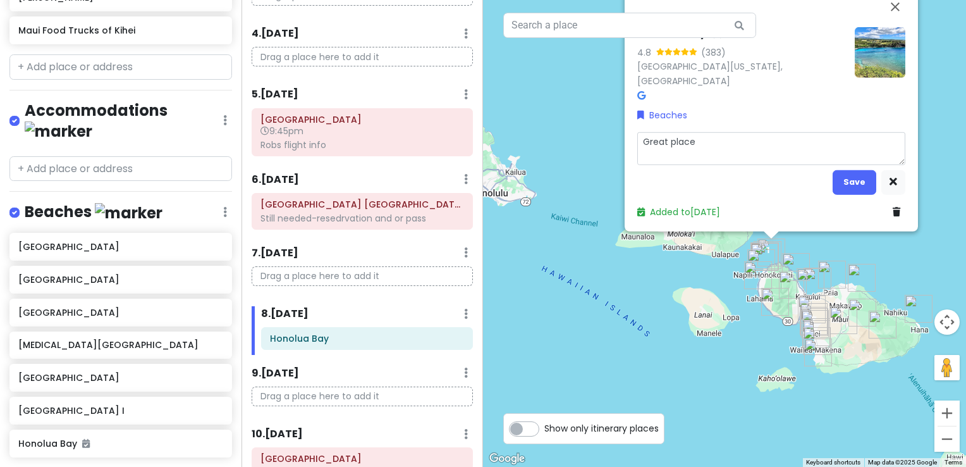
type textarea "Great place t"
type textarea "x"
type textarea "Great place to"
type textarea "x"
type textarea "Great place to"
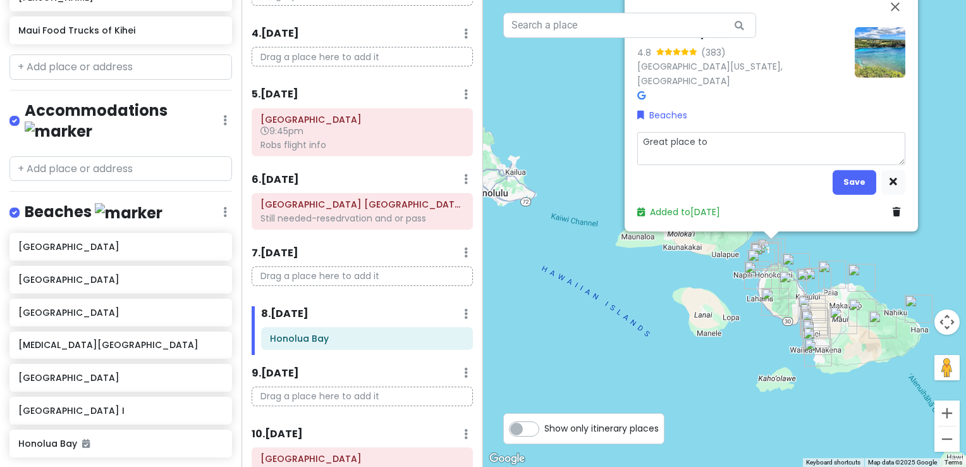
type textarea "x"
type textarea "Great place to g"
type textarea "x"
type textarea "Great place to go"
type textarea "x"
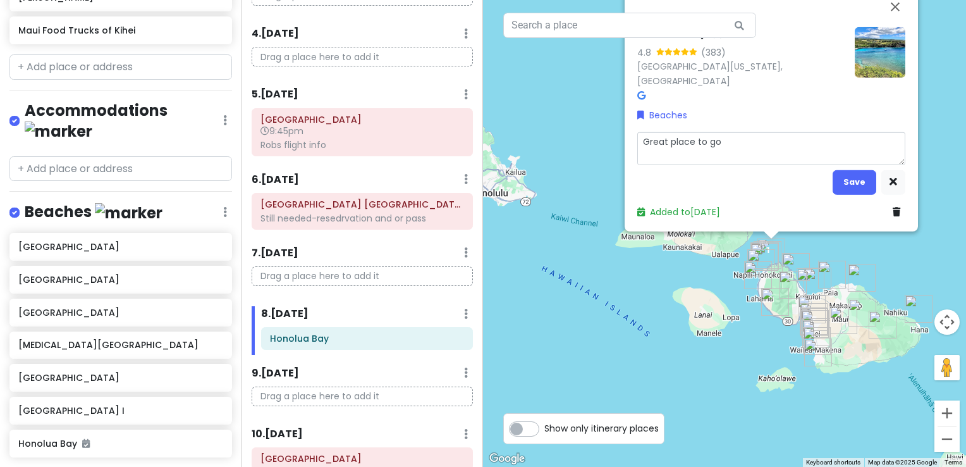
type textarea "Great place to go"
type textarea "x"
type textarea "Great place to go s"
type textarea "x"
type textarea "Great place to go sn"
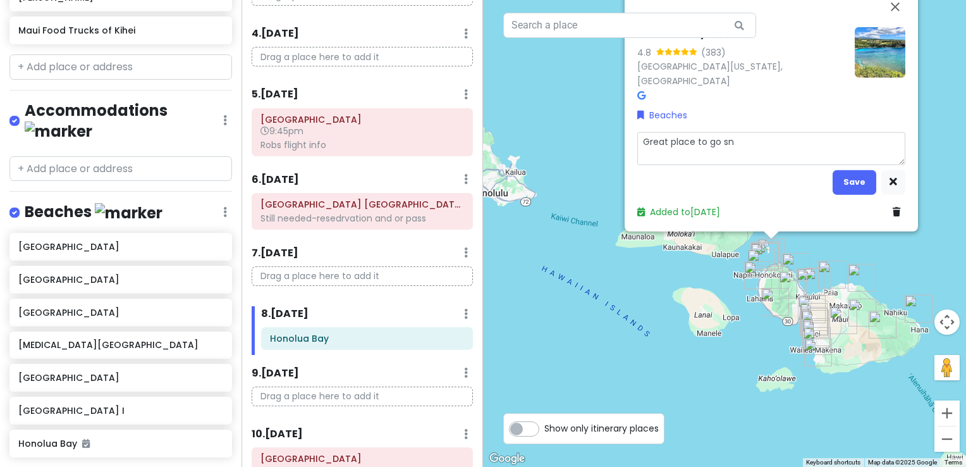
type textarea "x"
type textarea "Great place to go sno"
type textarea "x"
type textarea "Great place to go snor"
type textarea "x"
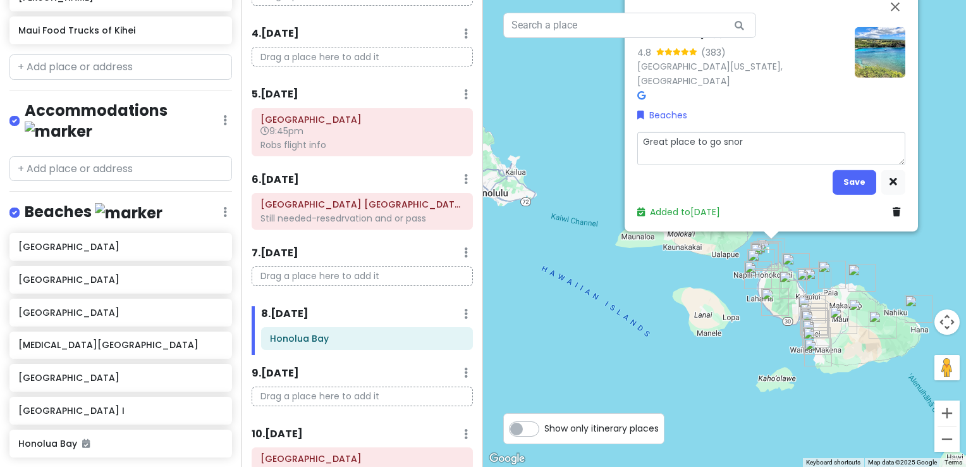
type textarea "Great place to go snork"
type textarea "x"
type textarea "Great place to go snorkeling"
click at [860, 183] on button "Save" at bounding box center [855, 181] width 44 height 25
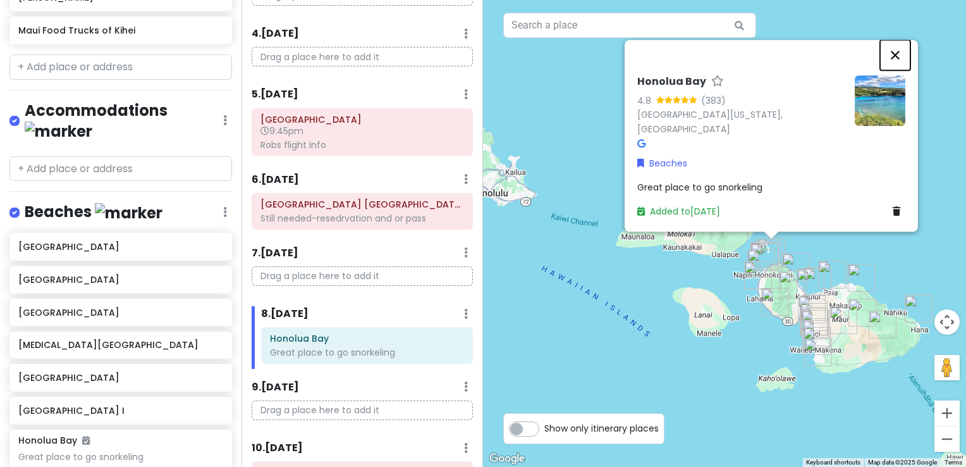
click at [900, 70] on button "Close" at bounding box center [895, 55] width 30 height 30
